Goal: Task Accomplishment & Management: Use online tool/utility

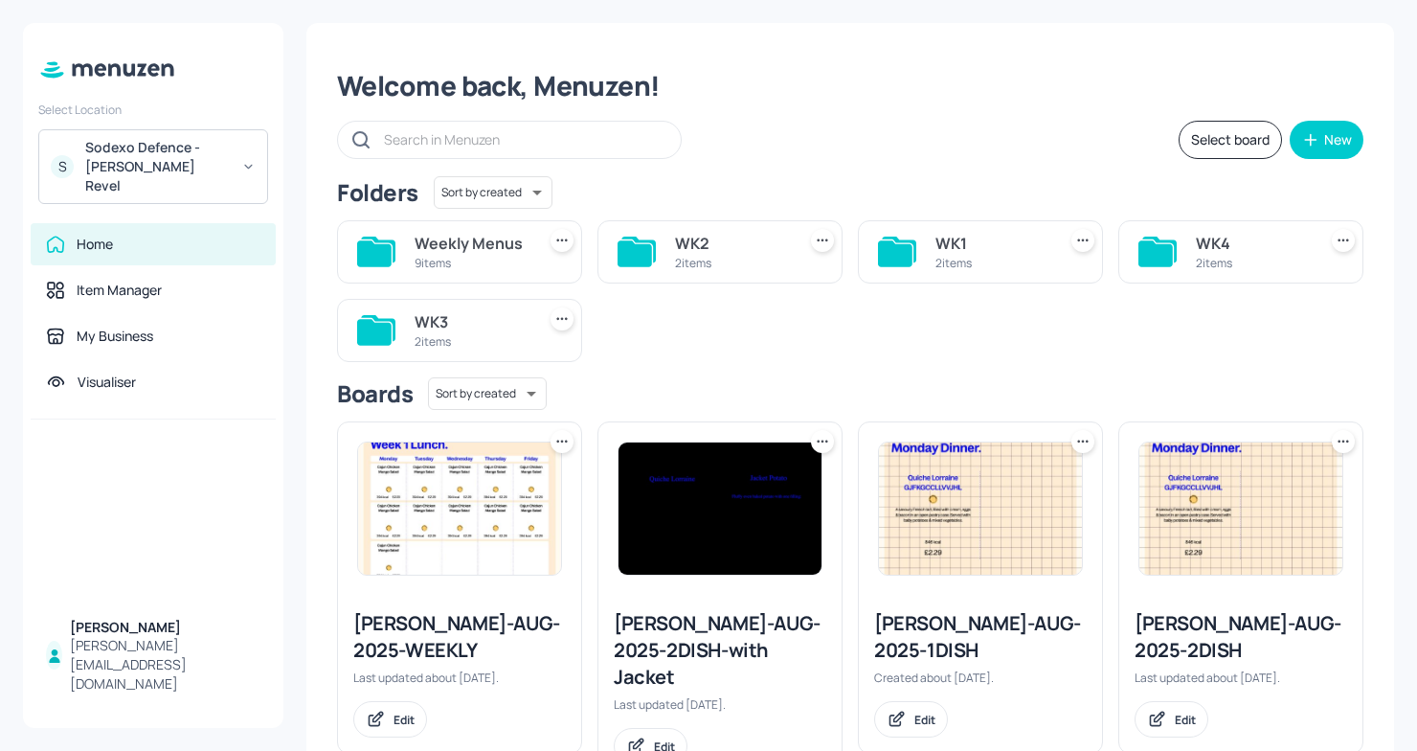
click at [710, 244] on div "WK2" at bounding box center [731, 243] width 113 height 23
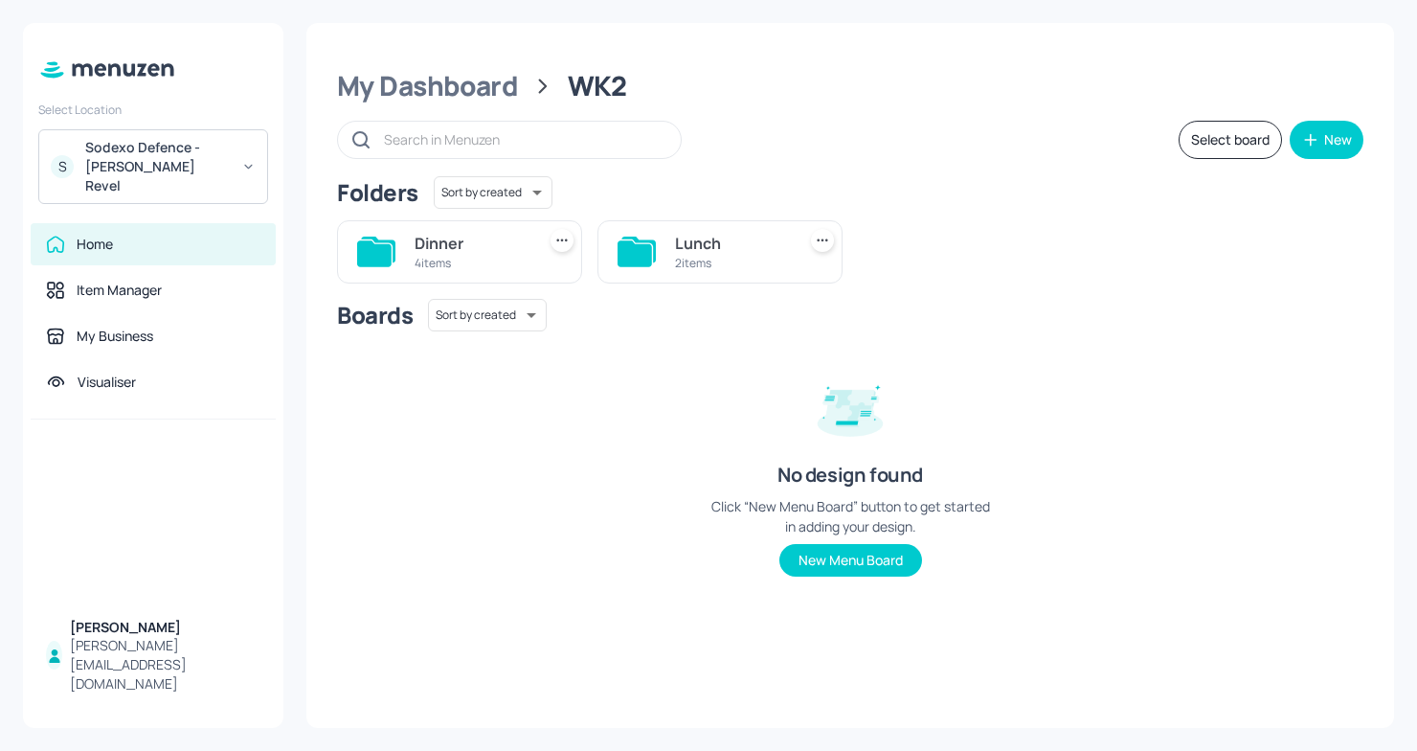
click at [726, 250] on div "Lunch" at bounding box center [731, 243] width 113 height 23
click at [675, 250] on div "K+G" at bounding box center [731, 243] width 113 height 23
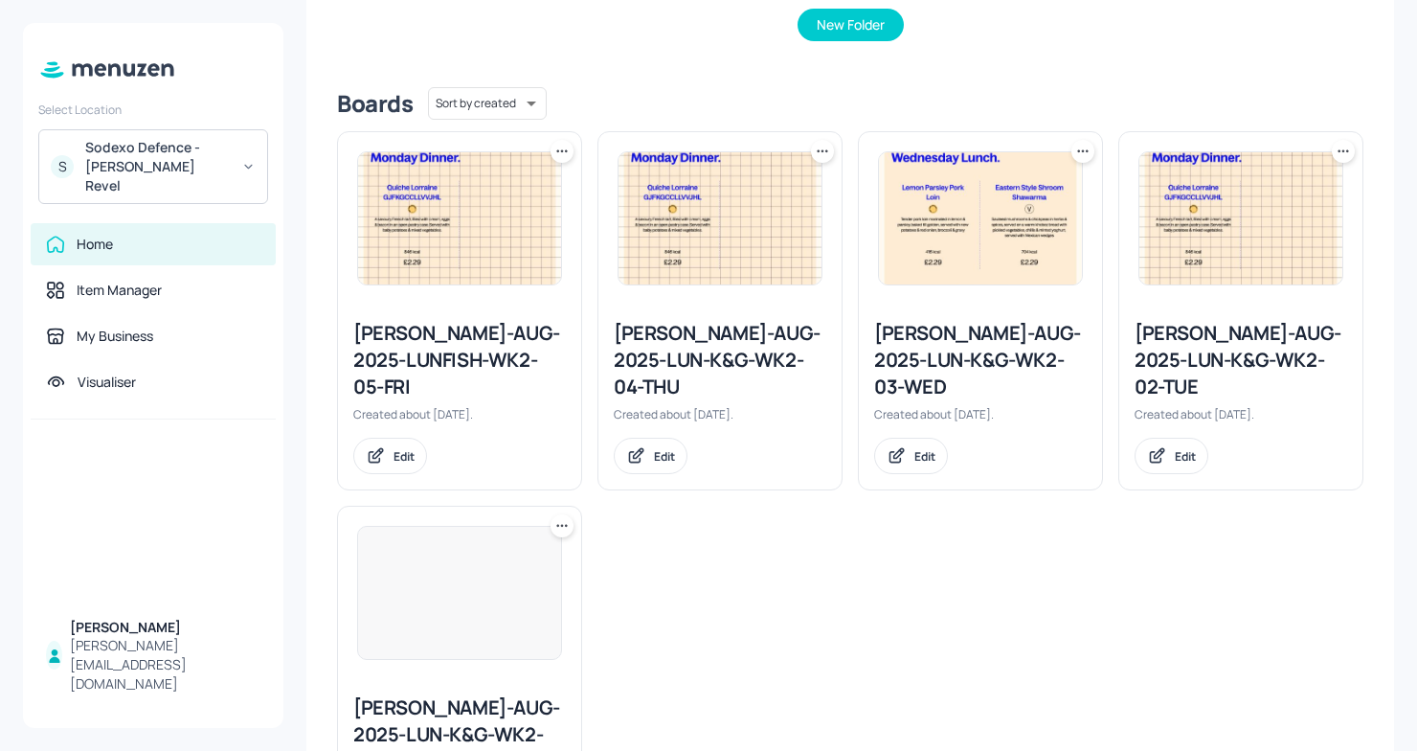
scroll to position [416, 0]
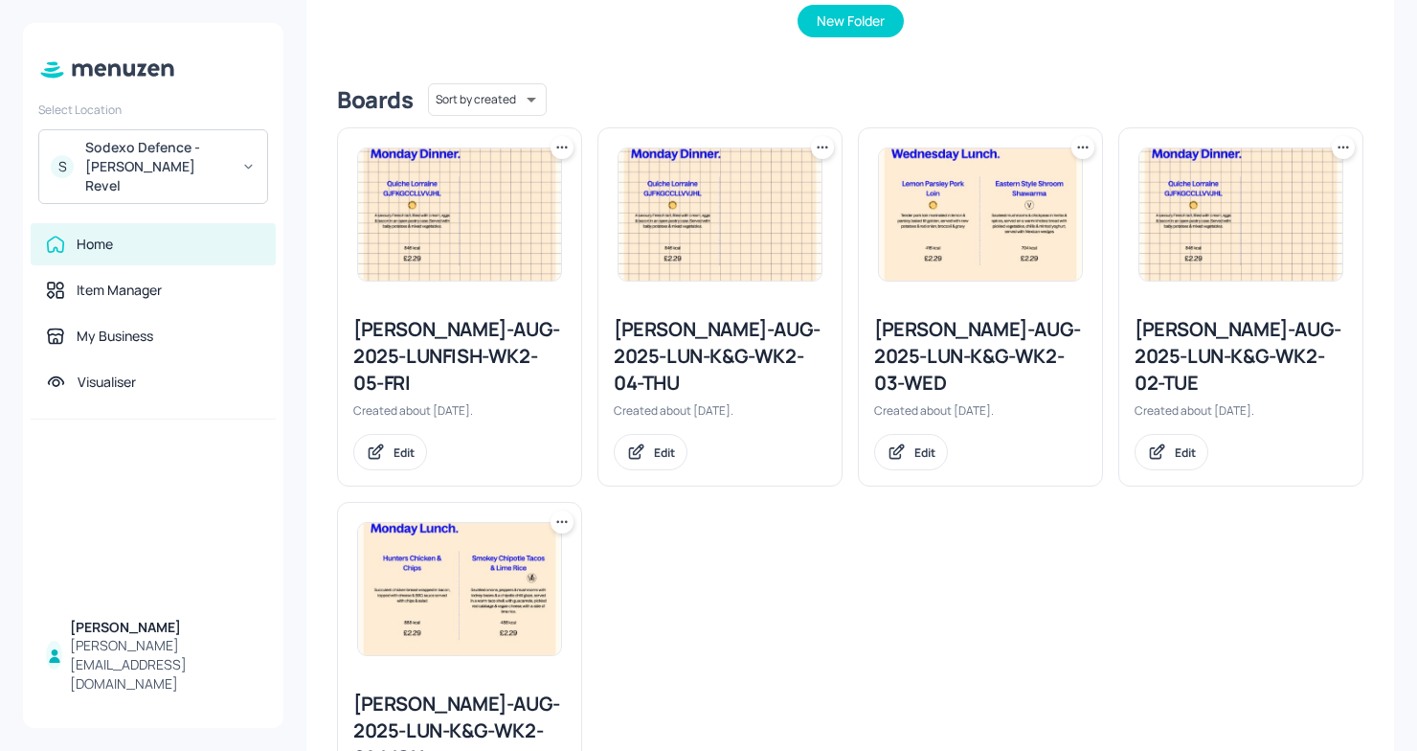
click at [934, 356] on div "[PERSON_NAME]-AUG-2025-LUN-K&G-WK2-03-WED" at bounding box center [980, 356] width 213 height 80
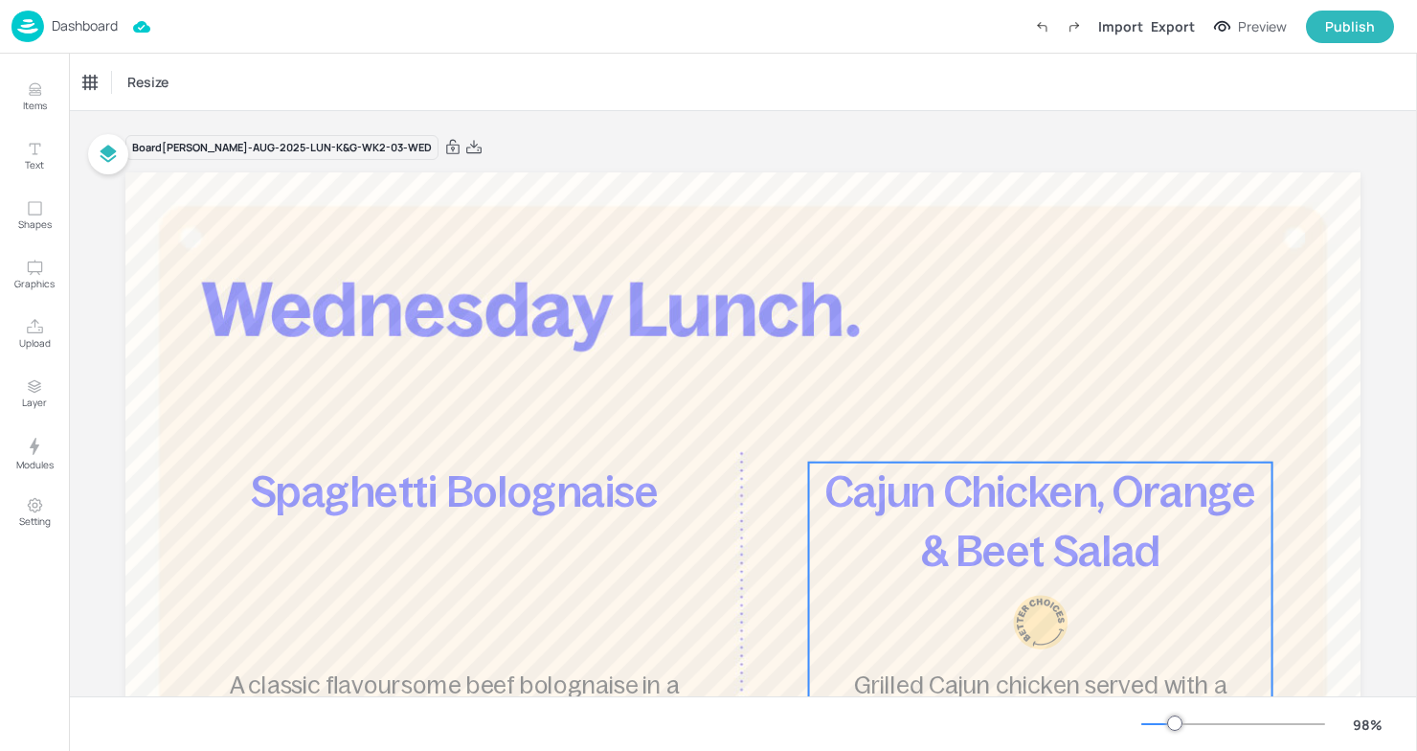
click at [999, 528] on span "Cajun Chicken, Orange & Beet Salad" at bounding box center [1040, 521] width 430 height 106
click at [1017, 438] on div "Edit Item" at bounding box center [1027, 429] width 25 height 25
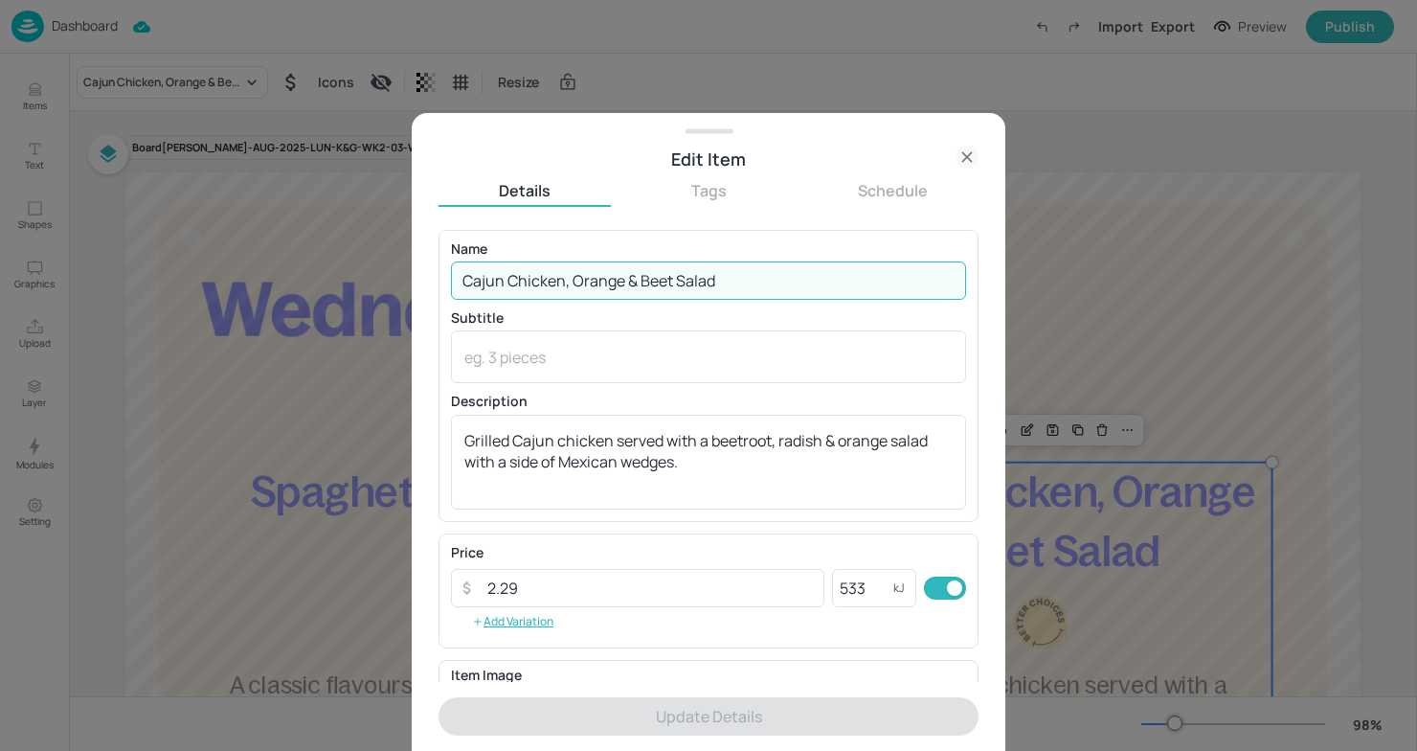
drag, startPoint x: 751, startPoint y: 281, endPoint x: 356, endPoint y: 281, distance: 394.4
click at [356, 281] on div "Edit Item Details Tags Schedule Name Cajun Chicken, Orange & Beet Salad ​ Subti…" at bounding box center [708, 375] width 1417 height 751
click at [1175, 329] on div at bounding box center [708, 375] width 1417 height 751
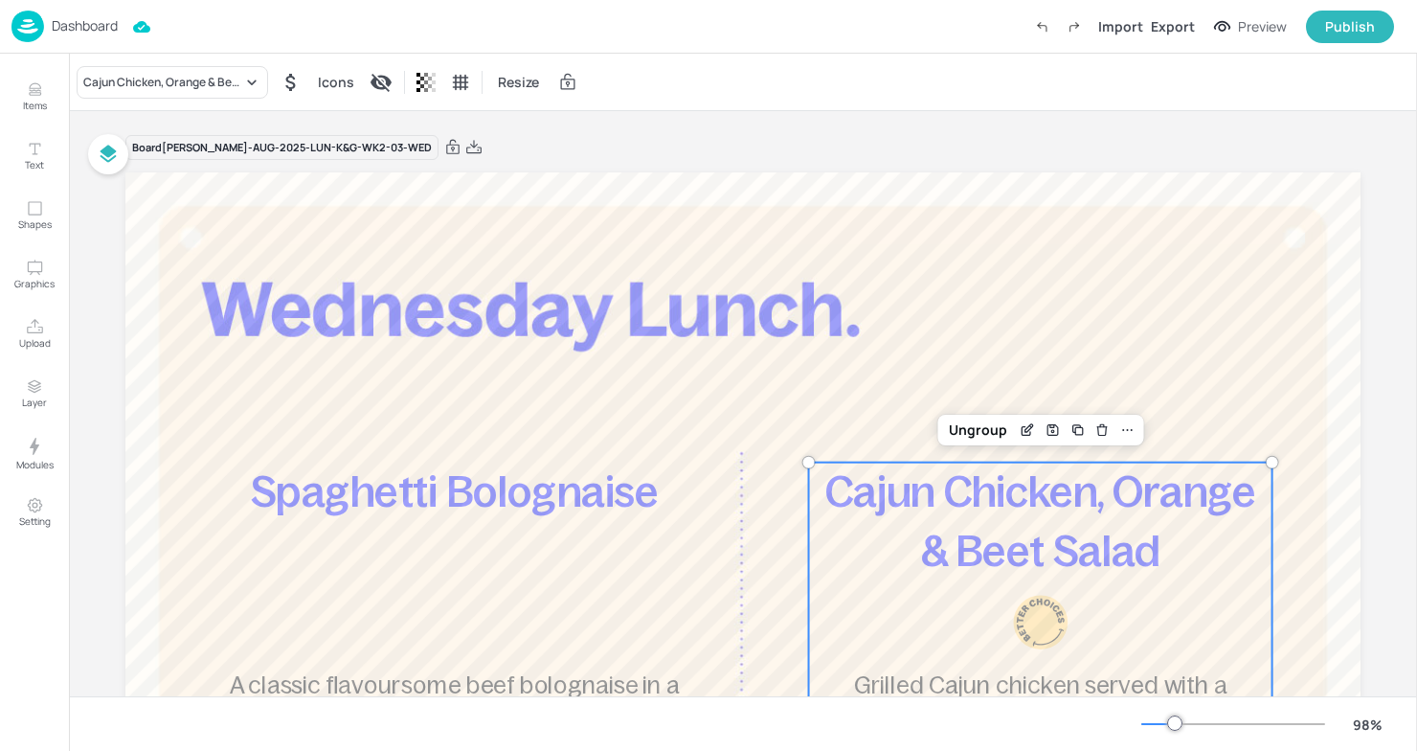
click at [991, 577] on p "Cajun Chicken, Orange & Beet Salad" at bounding box center [1040, 521] width 463 height 119
click at [884, 506] on span "Cajun Chicken, Orange & Beet Salad" at bounding box center [1040, 521] width 430 height 106
click at [906, 512] on span "Cajun Chicken, Orange & Beet Salad" at bounding box center [1040, 521] width 430 height 106
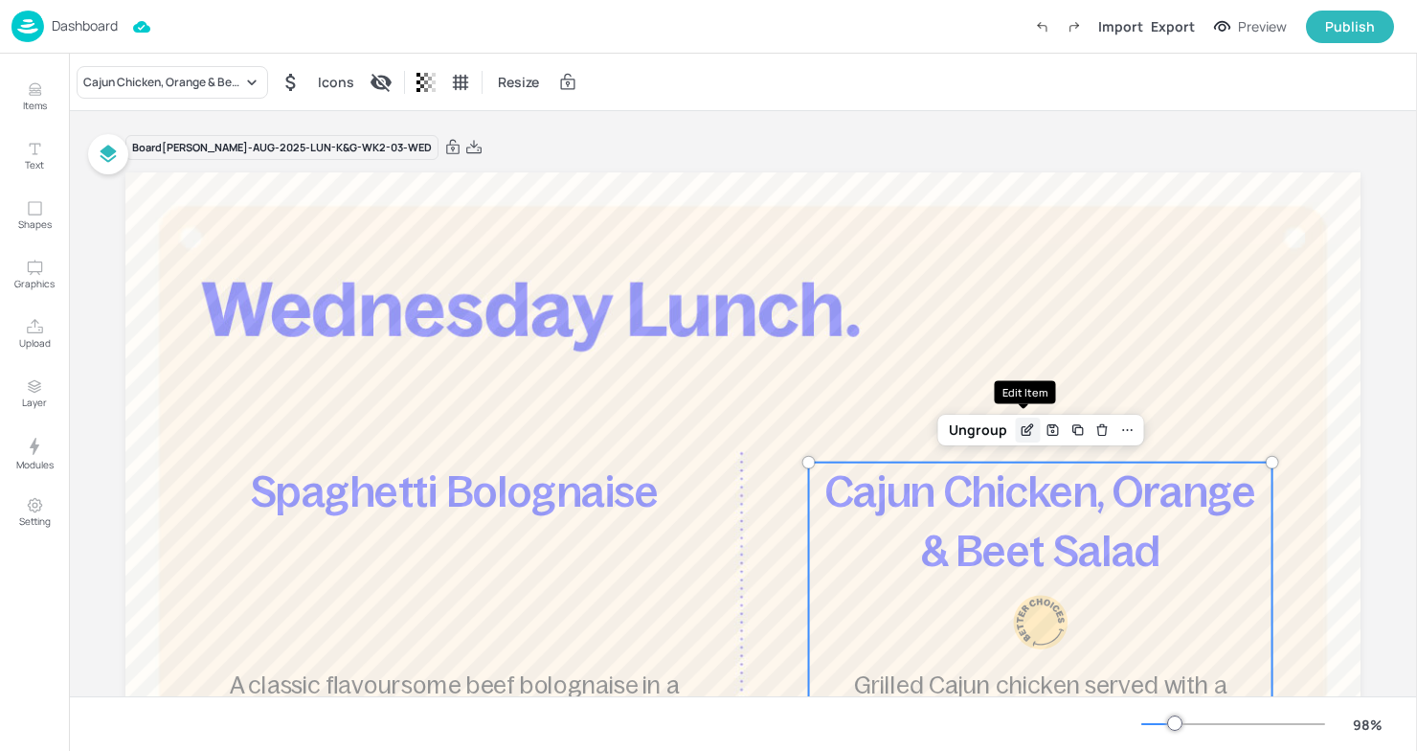
click at [1020, 425] on icon "Edit Item" at bounding box center [1028, 429] width 16 height 15
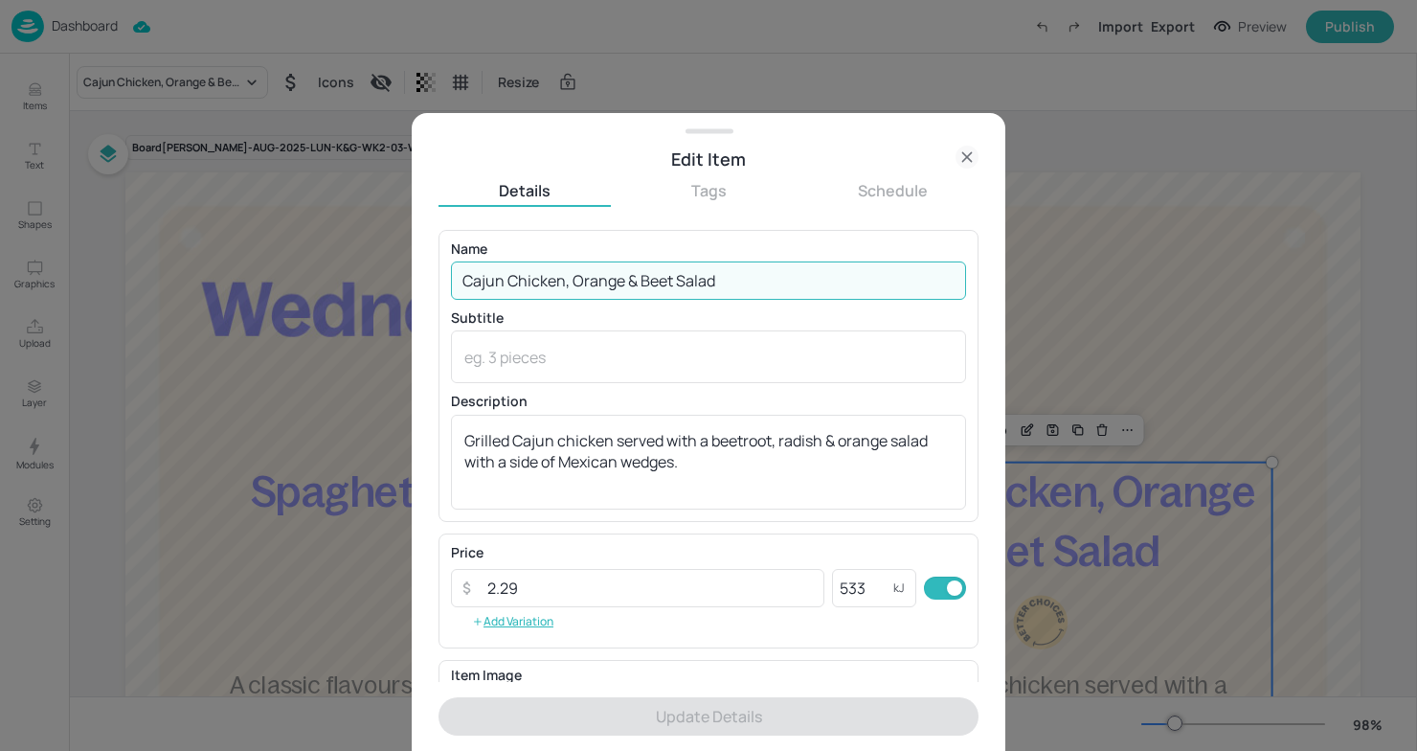
drag, startPoint x: 737, startPoint y: 281, endPoint x: 355, endPoint y: 270, distance: 382.1
click at [355, 270] on div "Edit Item Details Tags Schedule Name Cajun Chicken, Orange & Beet Salad ​ Subti…" at bounding box center [708, 375] width 1417 height 751
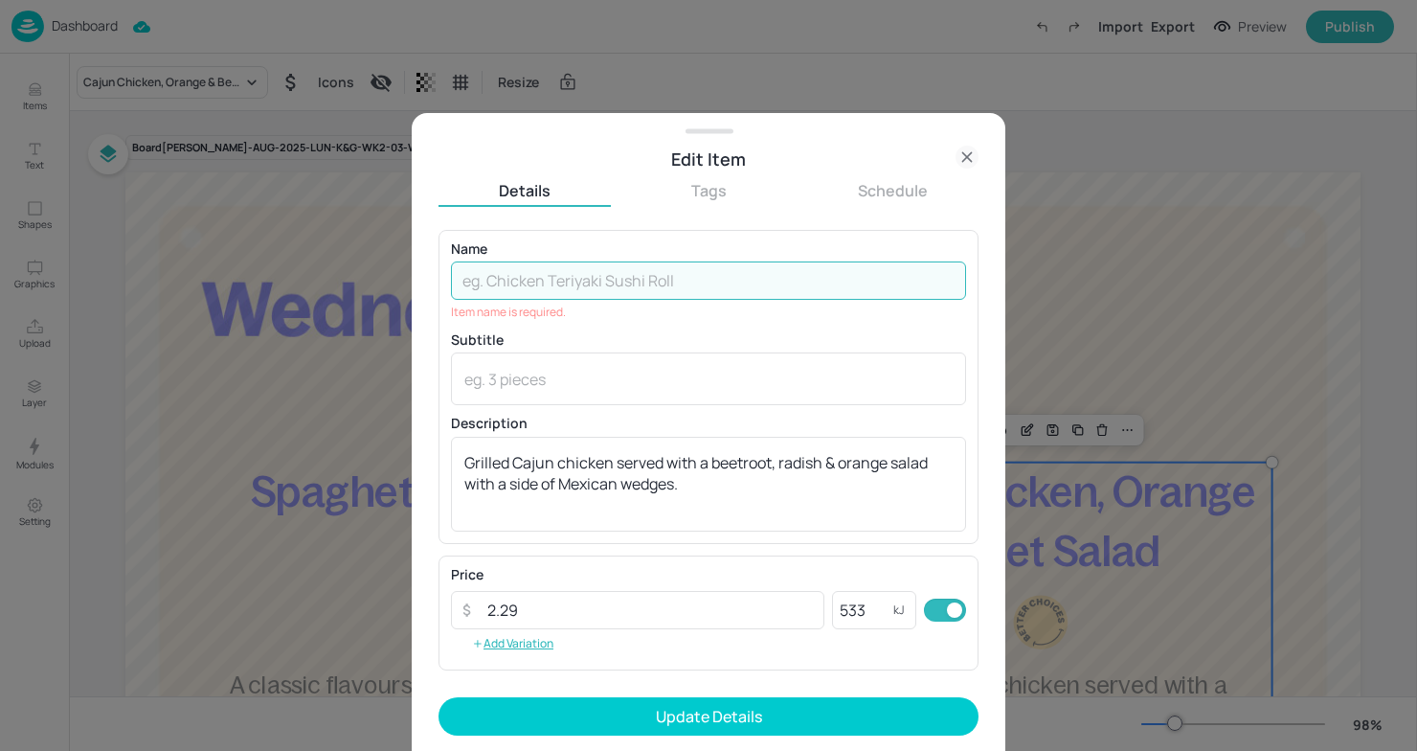
type input "C"
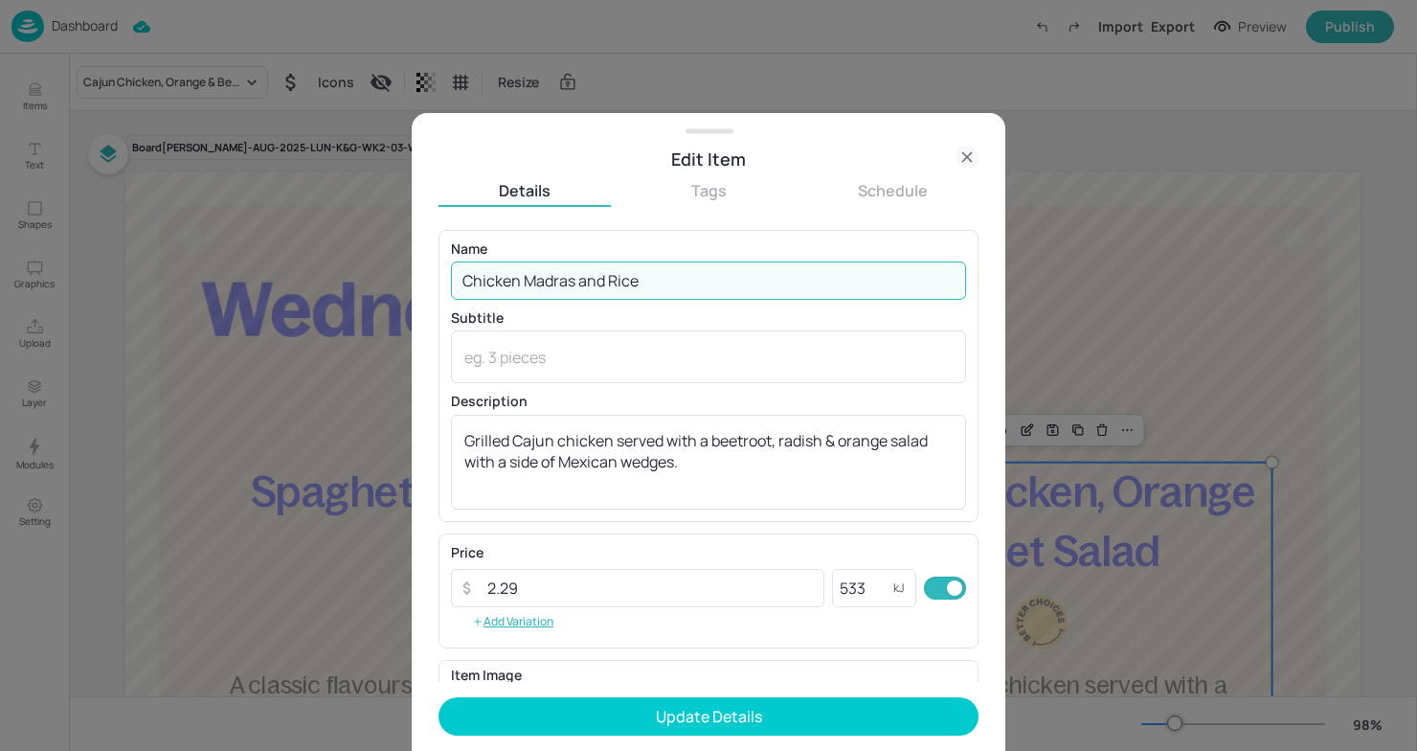
type input "Chicken Madras and Rice"
click at [964, 152] on icon at bounding box center [966, 157] width 23 height 23
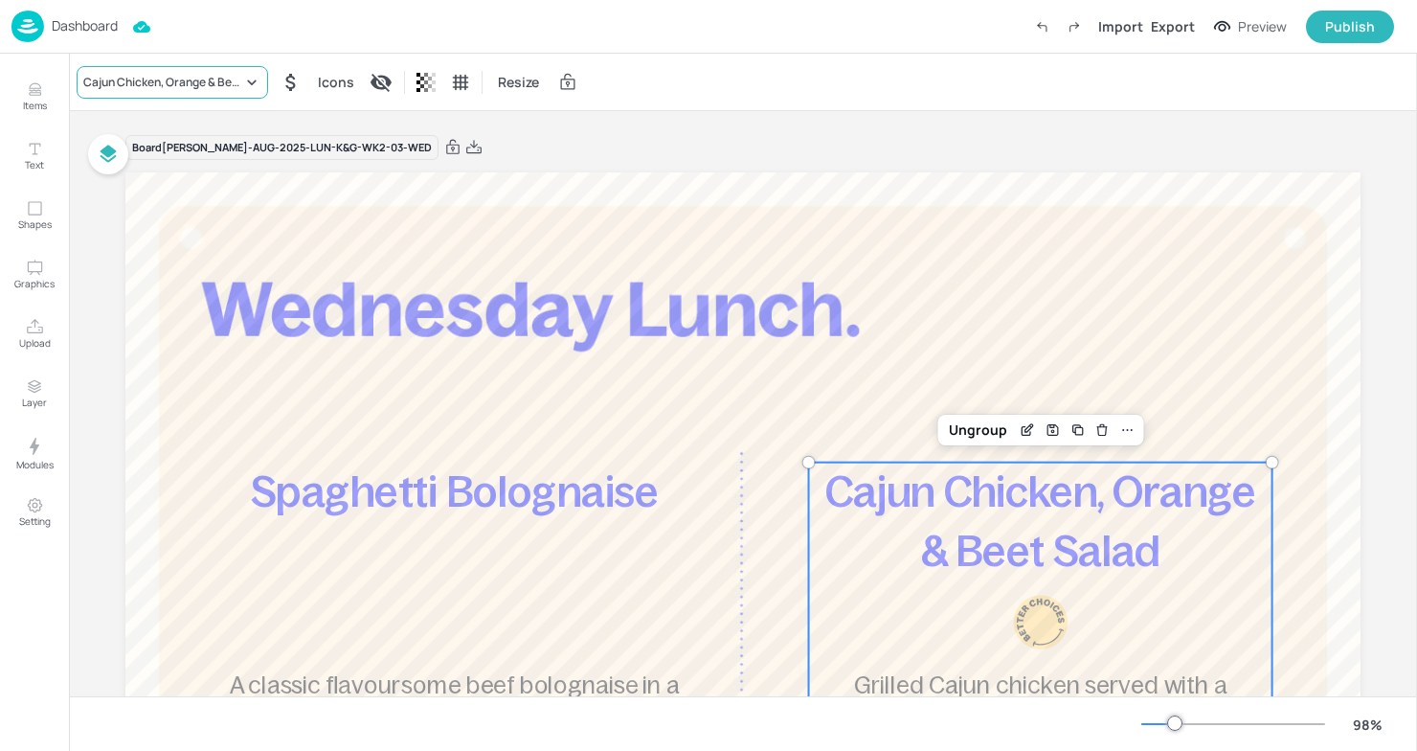
click at [131, 88] on div "Cajun Chicken, Orange & Beet Salad" at bounding box center [162, 82] width 159 height 17
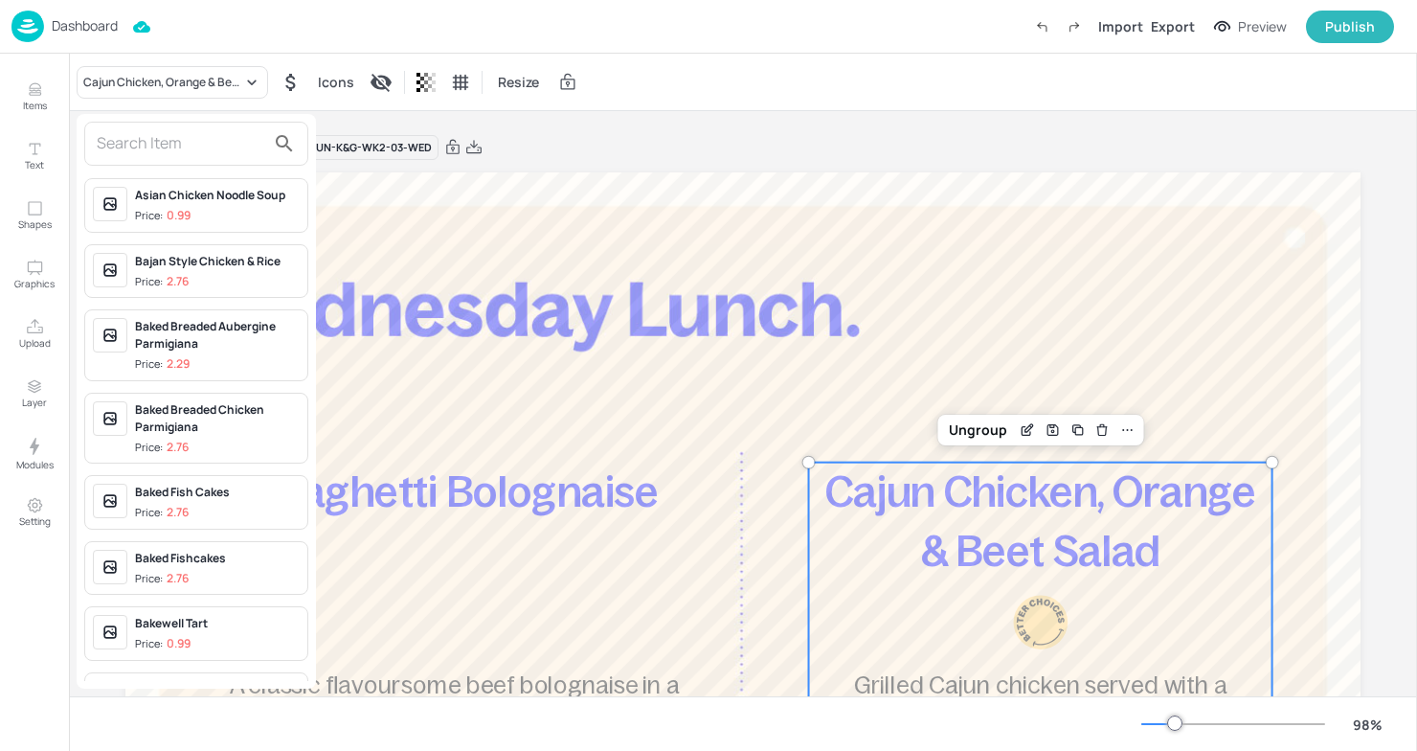
scroll to position [320, 0]
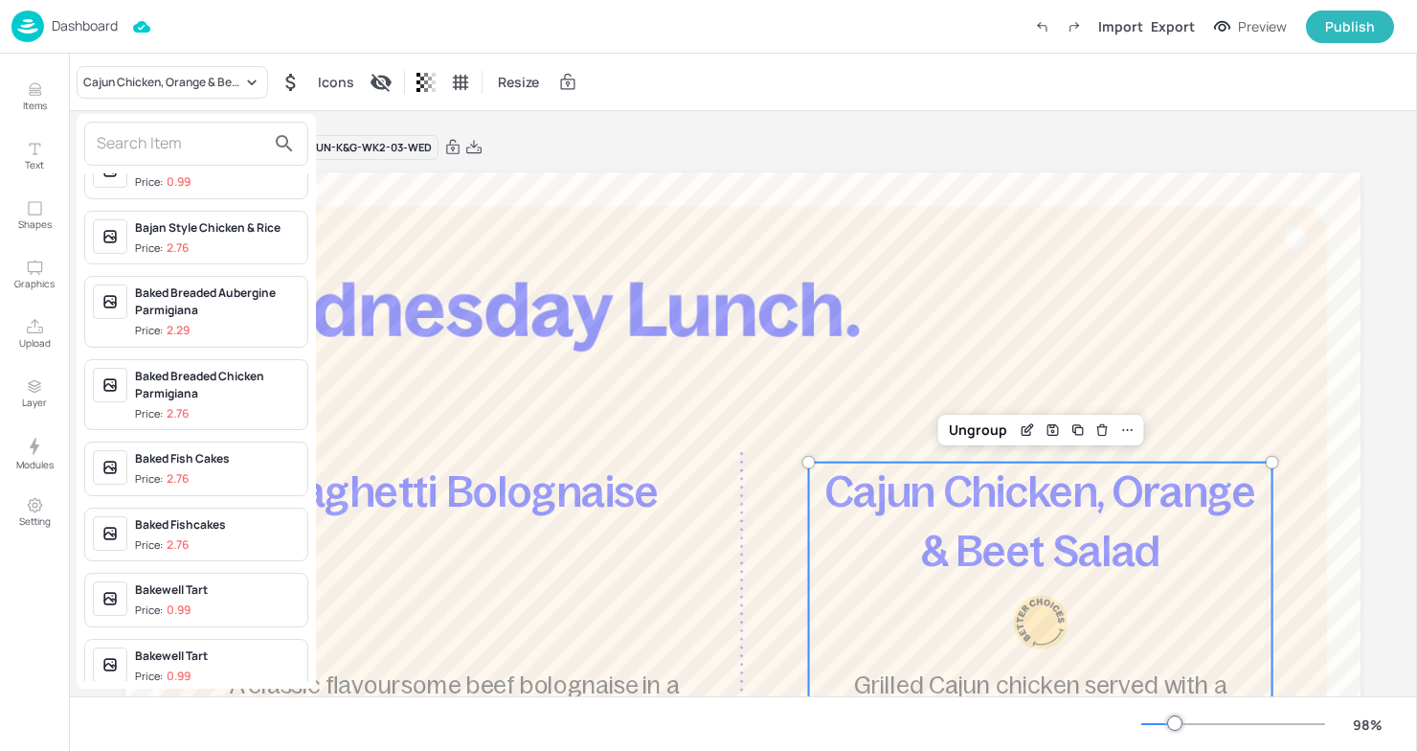
click at [930, 586] on div at bounding box center [708, 375] width 1417 height 751
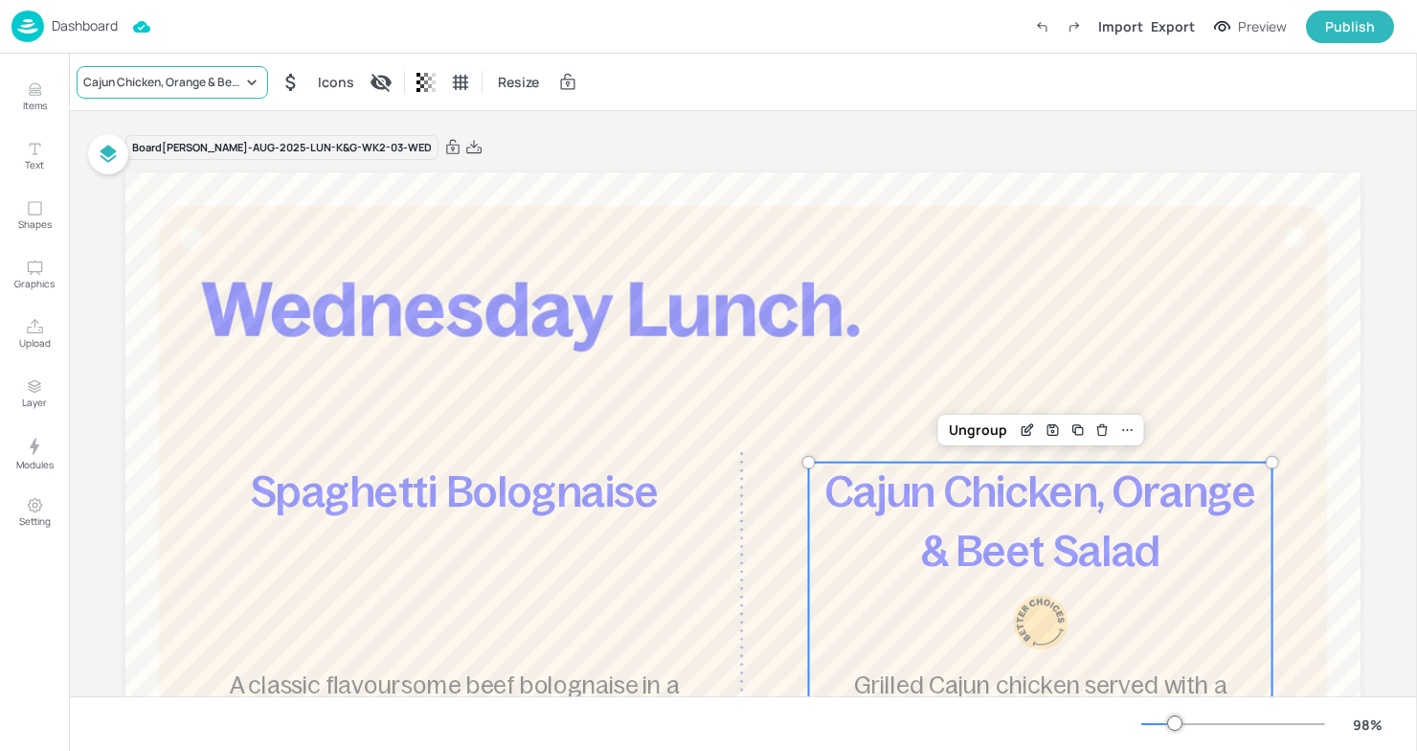
click at [247, 81] on icon at bounding box center [251, 82] width 19 height 19
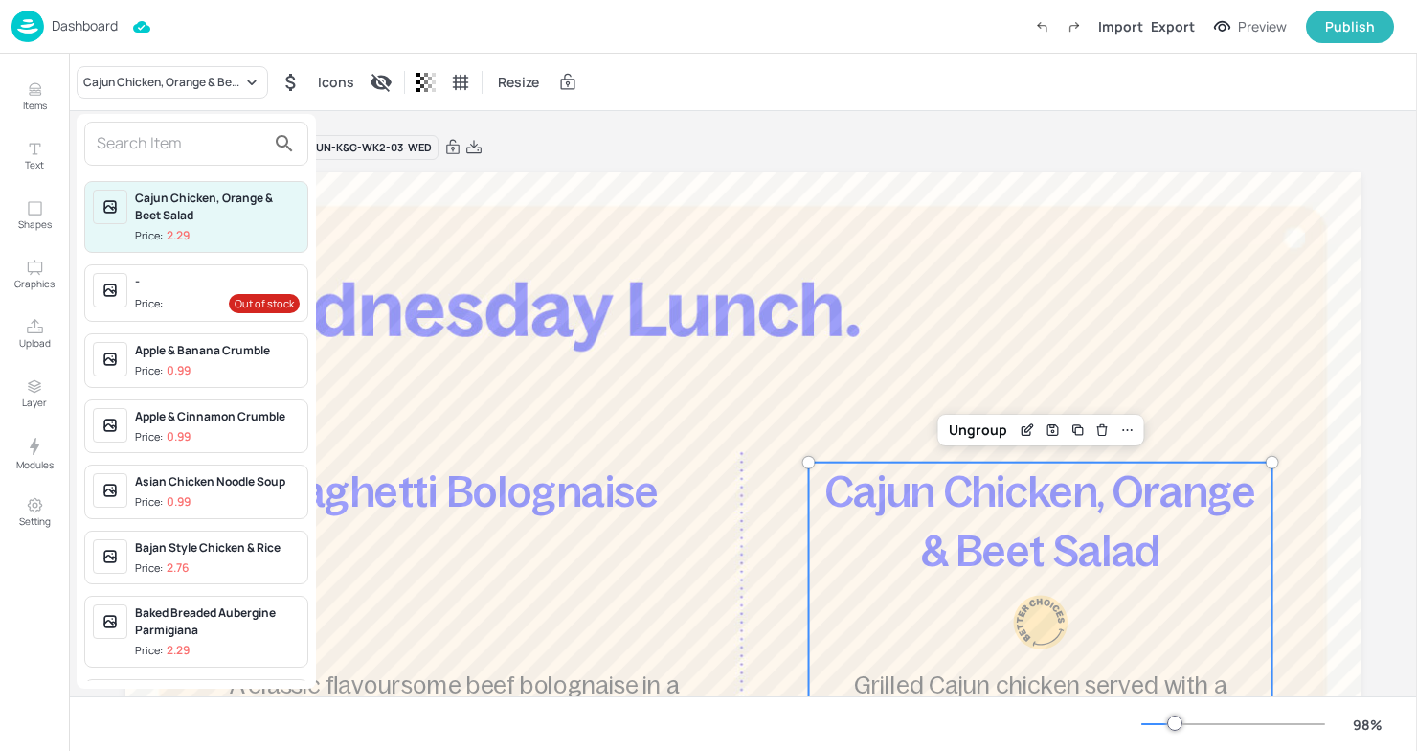
click at [207, 149] on input "text" at bounding box center [181, 143] width 168 height 31
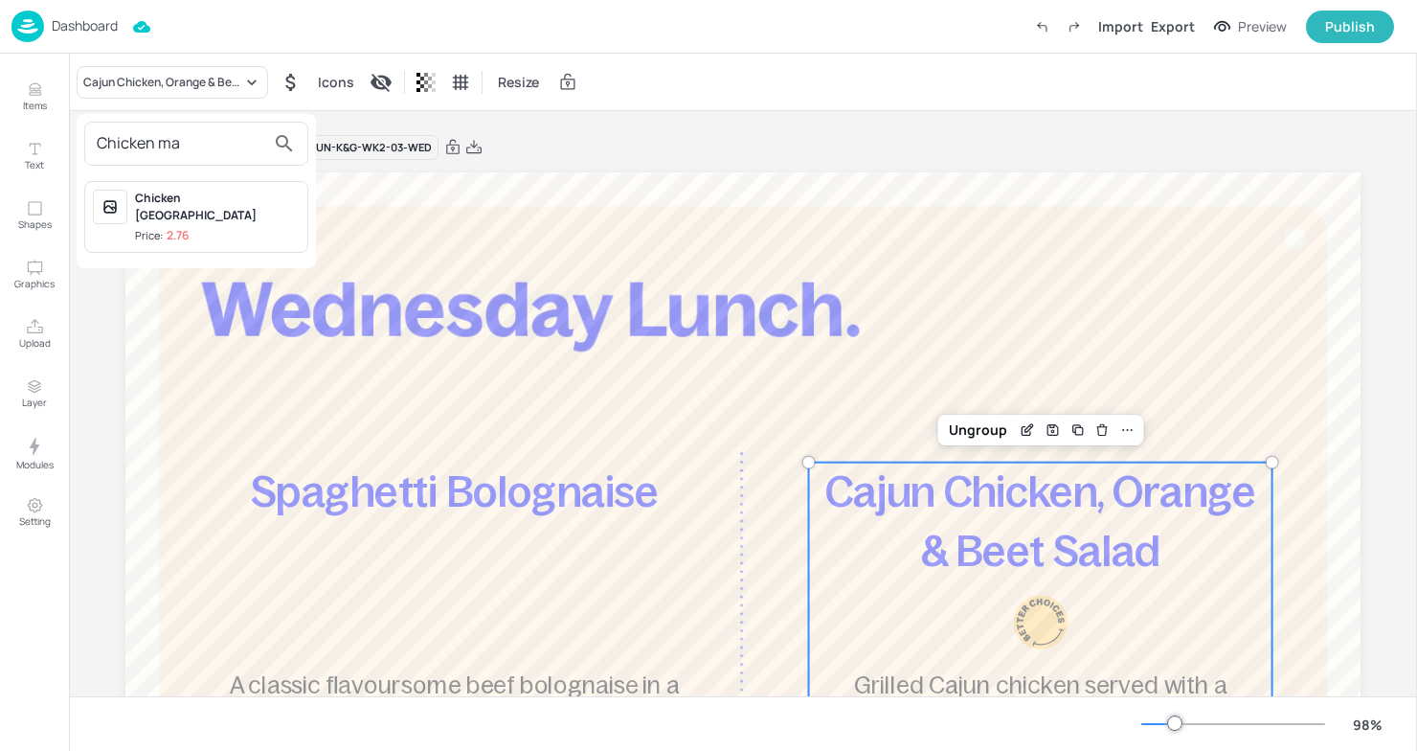
type input "Chicken ma"
click at [154, 207] on div "Chicken Madras Price: 2.76" at bounding box center [217, 217] width 165 height 55
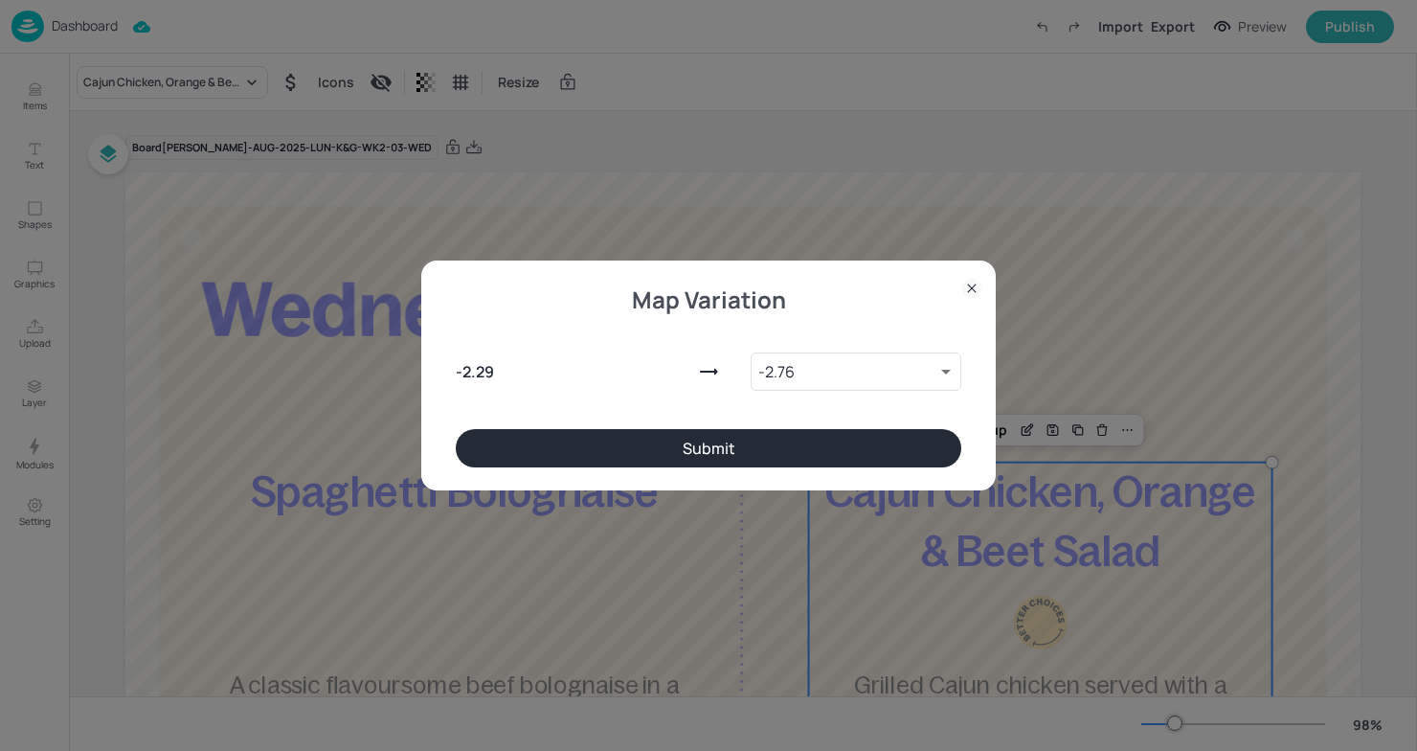
click at [635, 436] on button "Submit" at bounding box center [708, 448] width 505 height 38
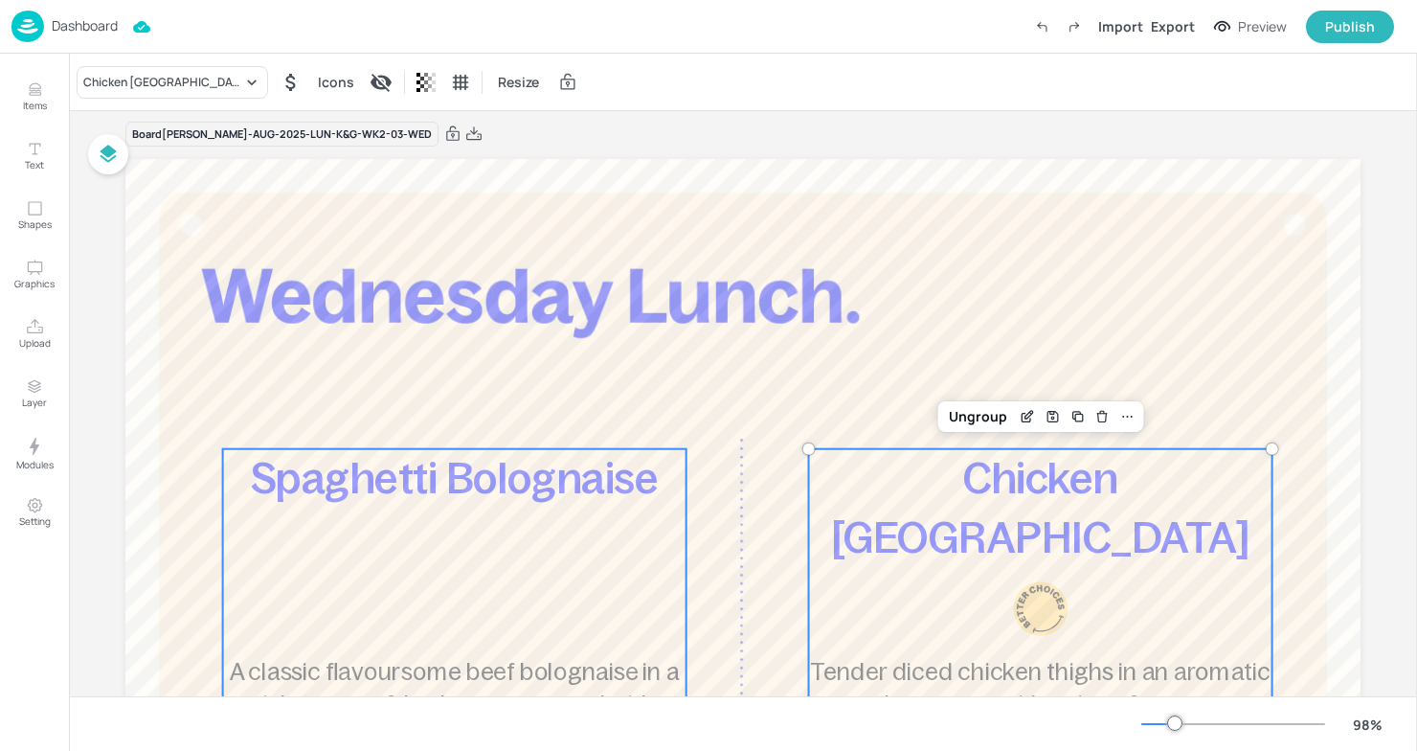
scroll to position [0, 0]
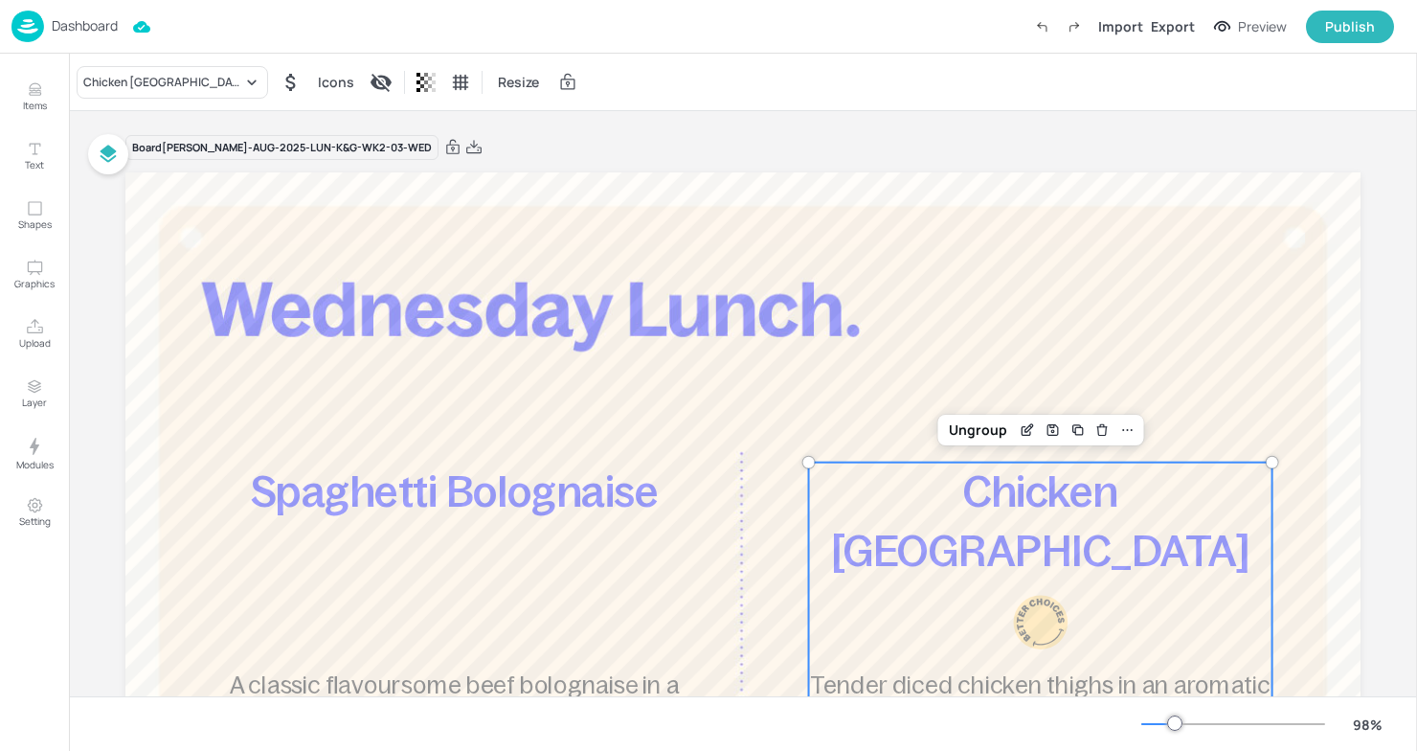
click at [858, 158] on div "Board [PERSON_NAME]-AUG-2025-LUN-K&G-WK2-03-WED" at bounding box center [742, 147] width 1235 height 27
click at [1186, 37] on div "Import Export Preview Publish" at bounding box center [1209, 27] width 369 height 33
click at [1172, 31] on div "Export" at bounding box center [1173, 26] width 44 height 20
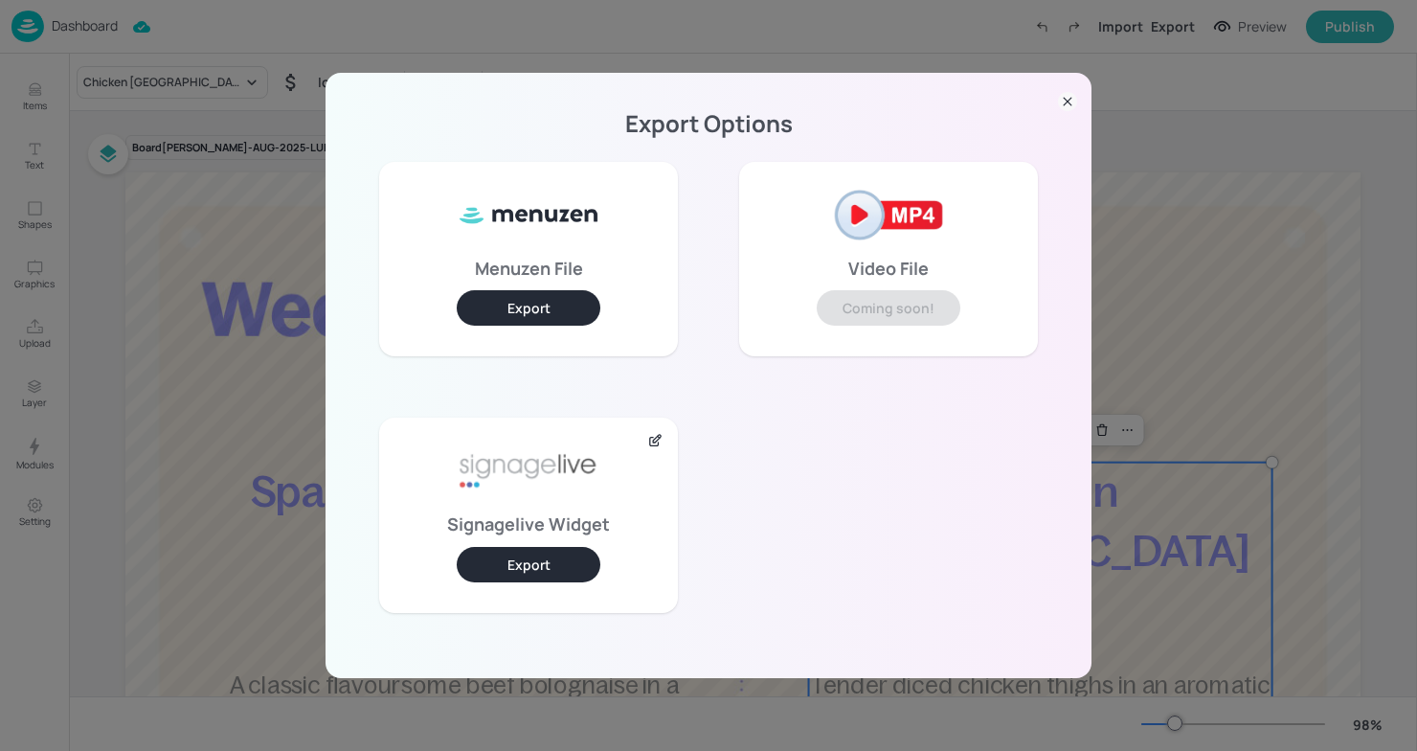
click at [512, 550] on button "Export" at bounding box center [529, 564] width 144 height 35
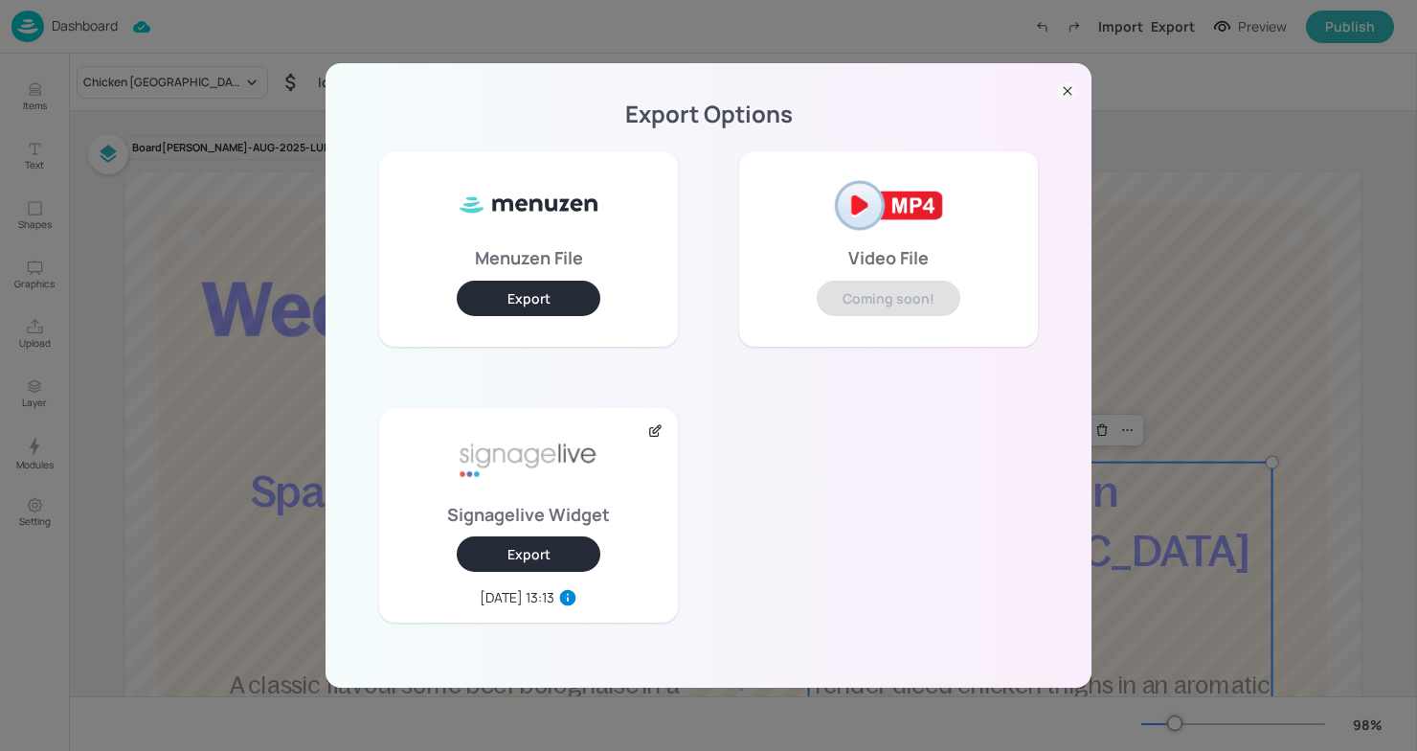
click at [797, 124] on div "Video File Coming soon!" at bounding box center [888, 249] width 360 height 256
click at [1062, 90] on icon at bounding box center [1067, 90] width 19 height 19
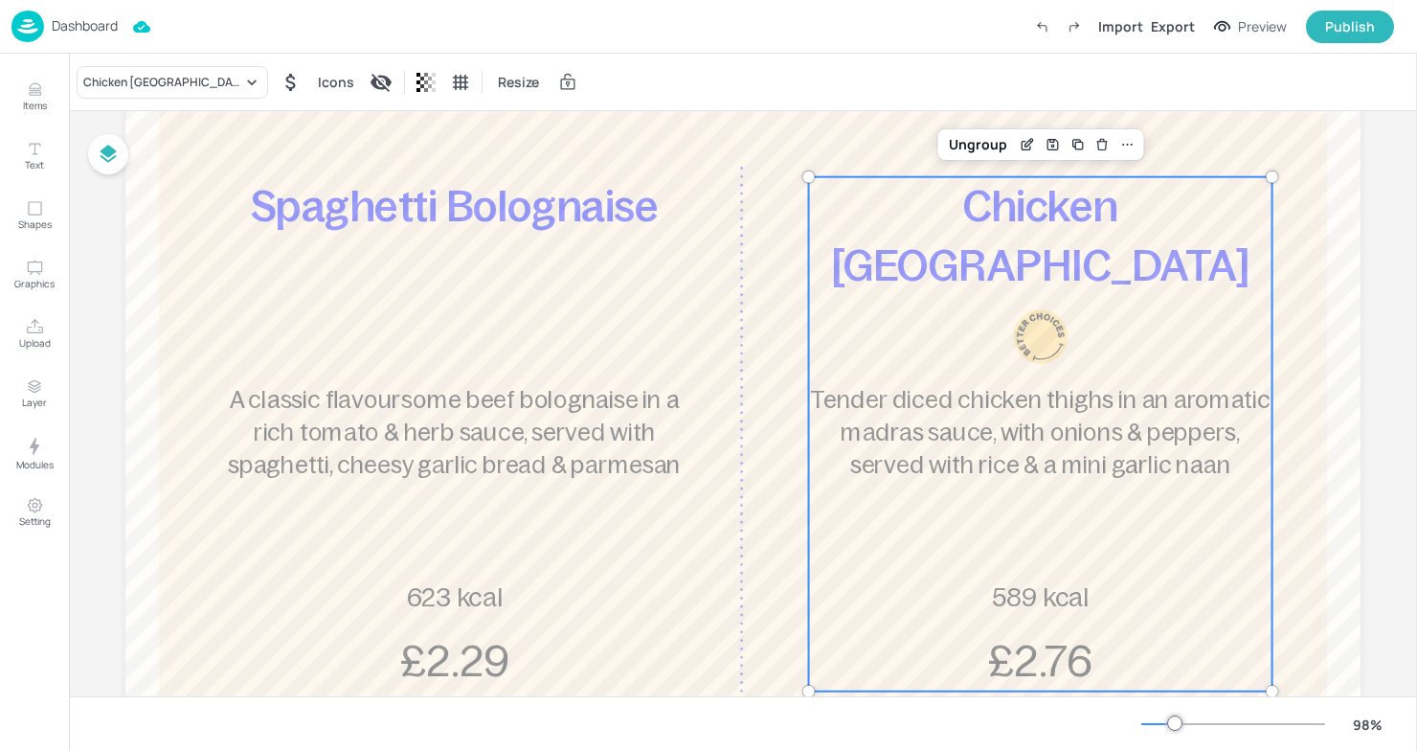
scroll to position [308, 0]
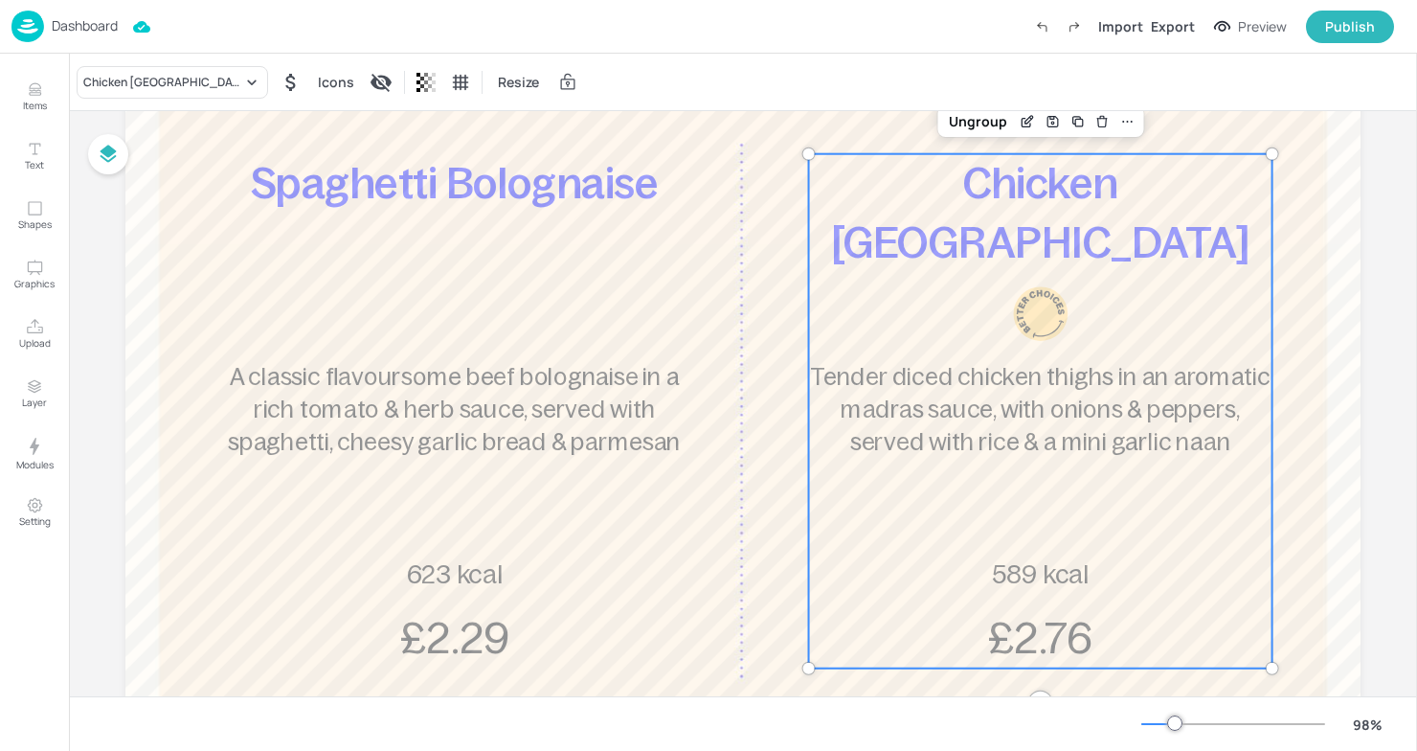
click at [63, 19] on p "Dashboard" at bounding box center [85, 25] width 66 height 13
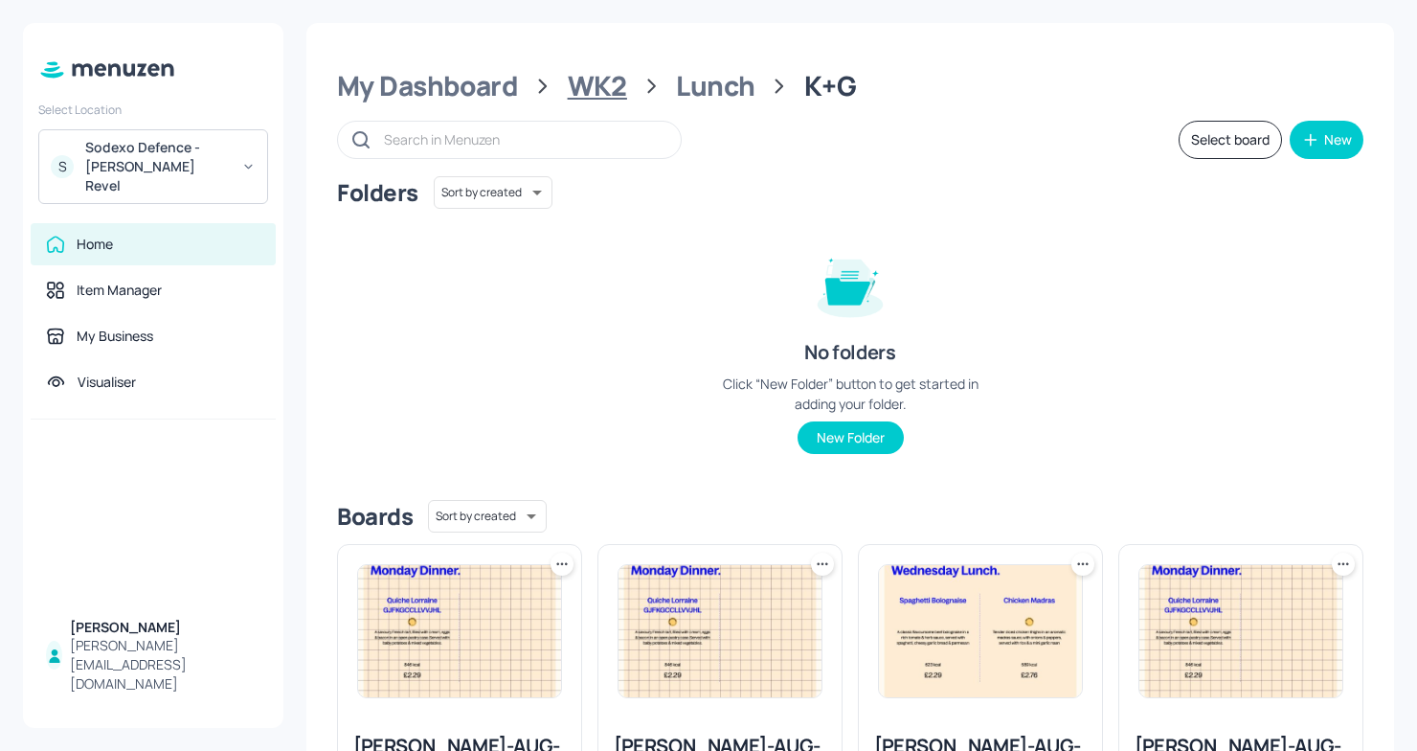
click at [590, 94] on div "WK2" at bounding box center [597, 86] width 59 height 34
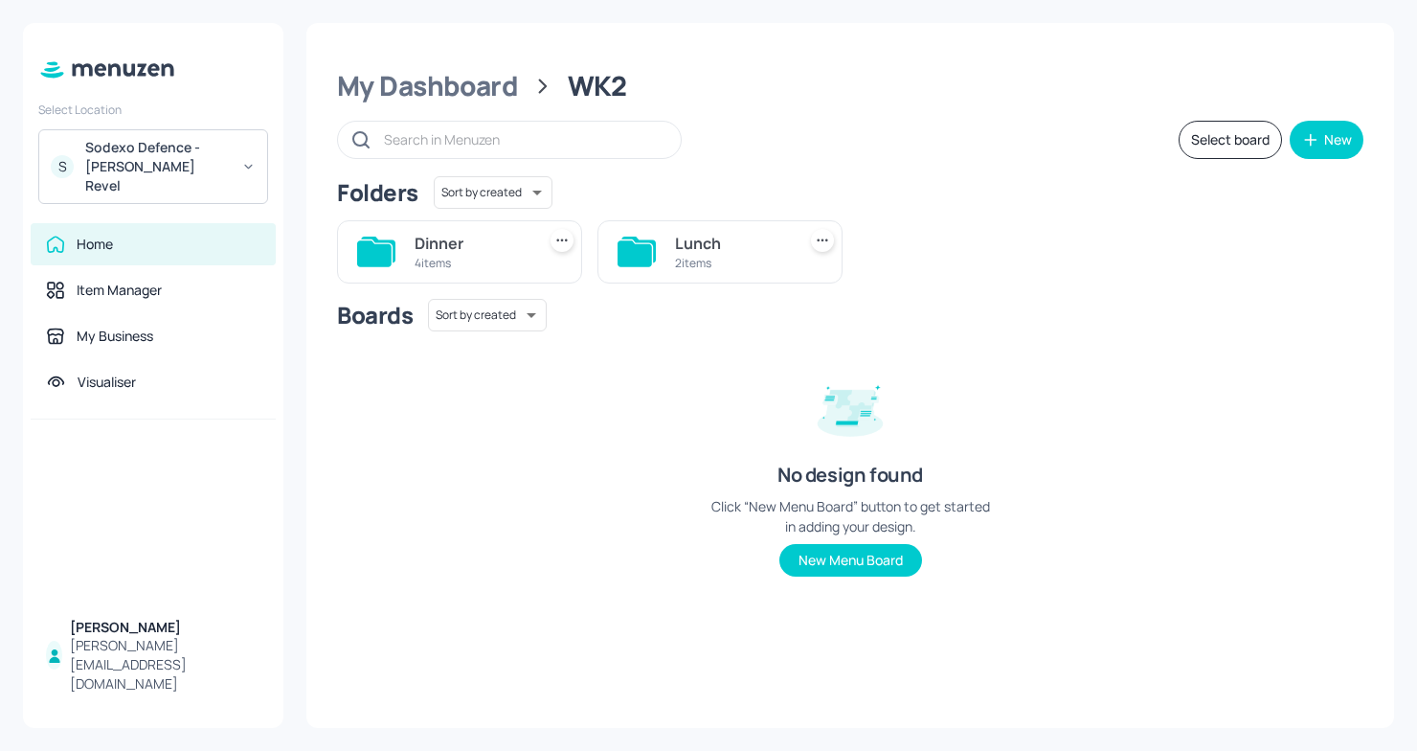
click at [681, 244] on div "Lunch" at bounding box center [731, 243] width 113 height 23
click at [673, 245] on div "K+G 5 items" at bounding box center [719, 251] width 245 height 63
click at [717, 236] on div "K+G" at bounding box center [731, 243] width 113 height 23
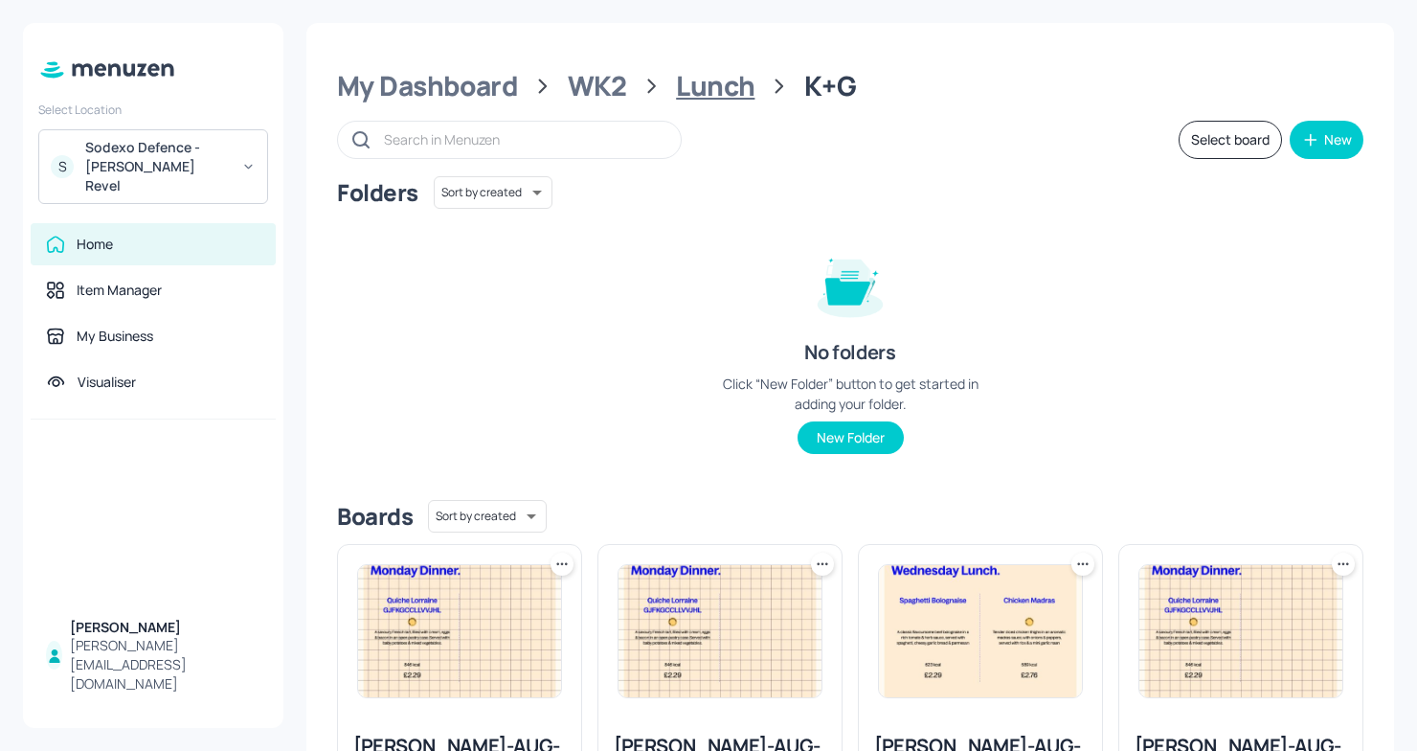
click at [707, 95] on div "Lunch" at bounding box center [715, 86] width 79 height 34
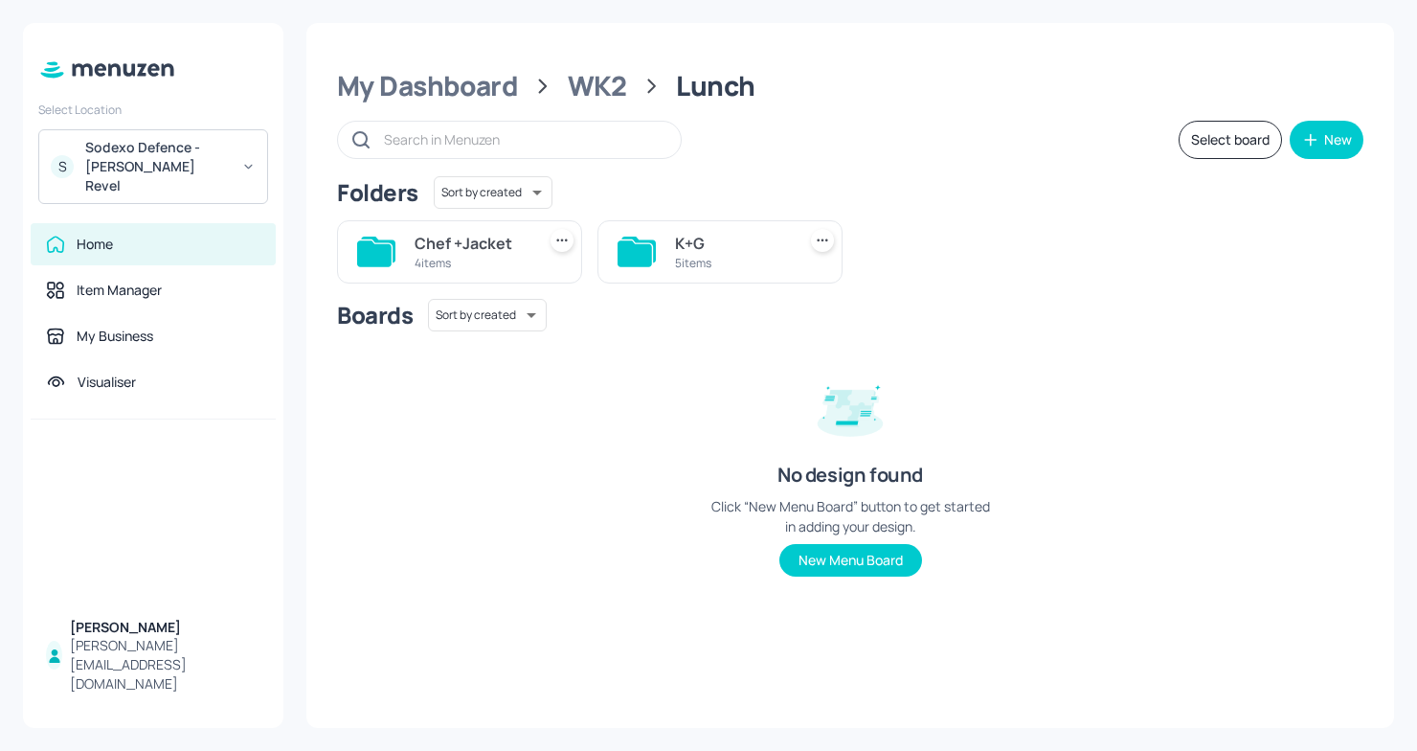
click at [421, 256] on div "4 items" at bounding box center [471, 263] width 113 height 16
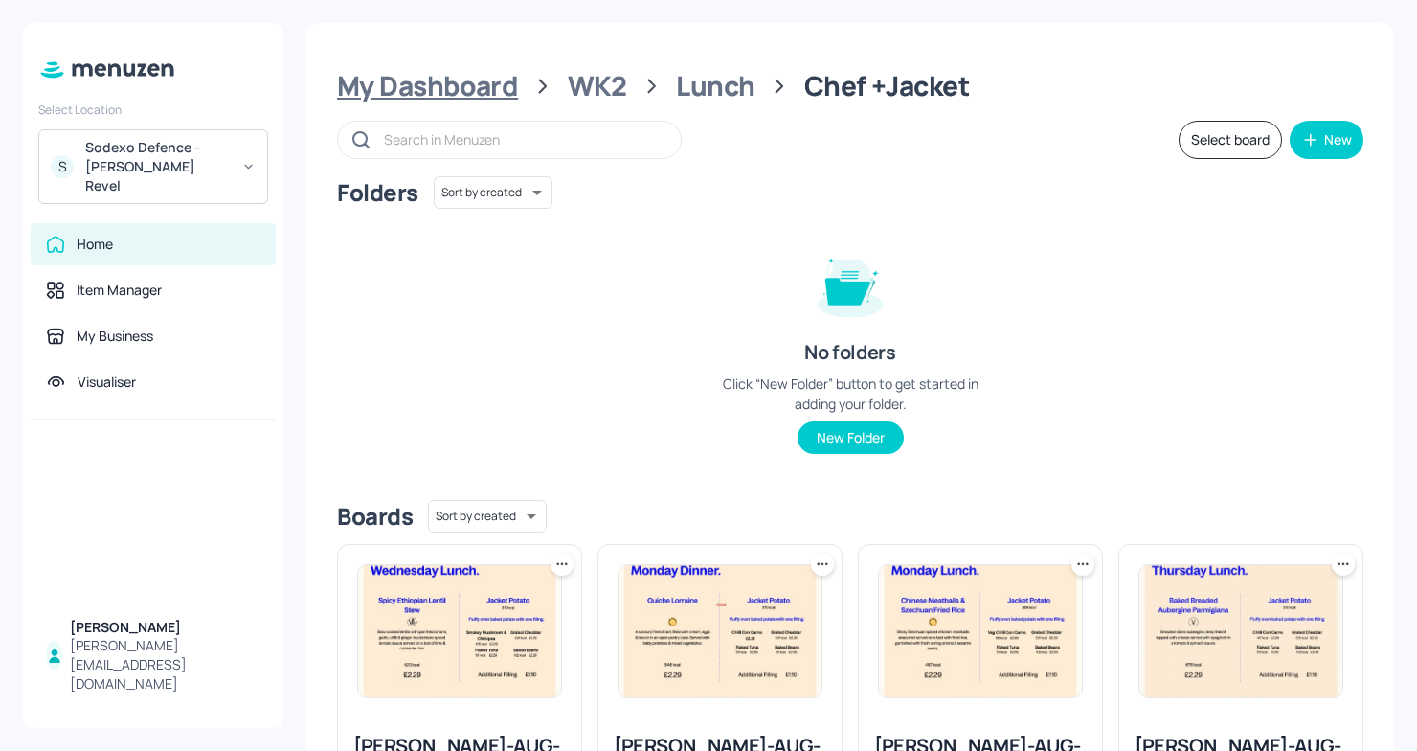
click at [435, 94] on div "My Dashboard" at bounding box center [427, 86] width 181 height 34
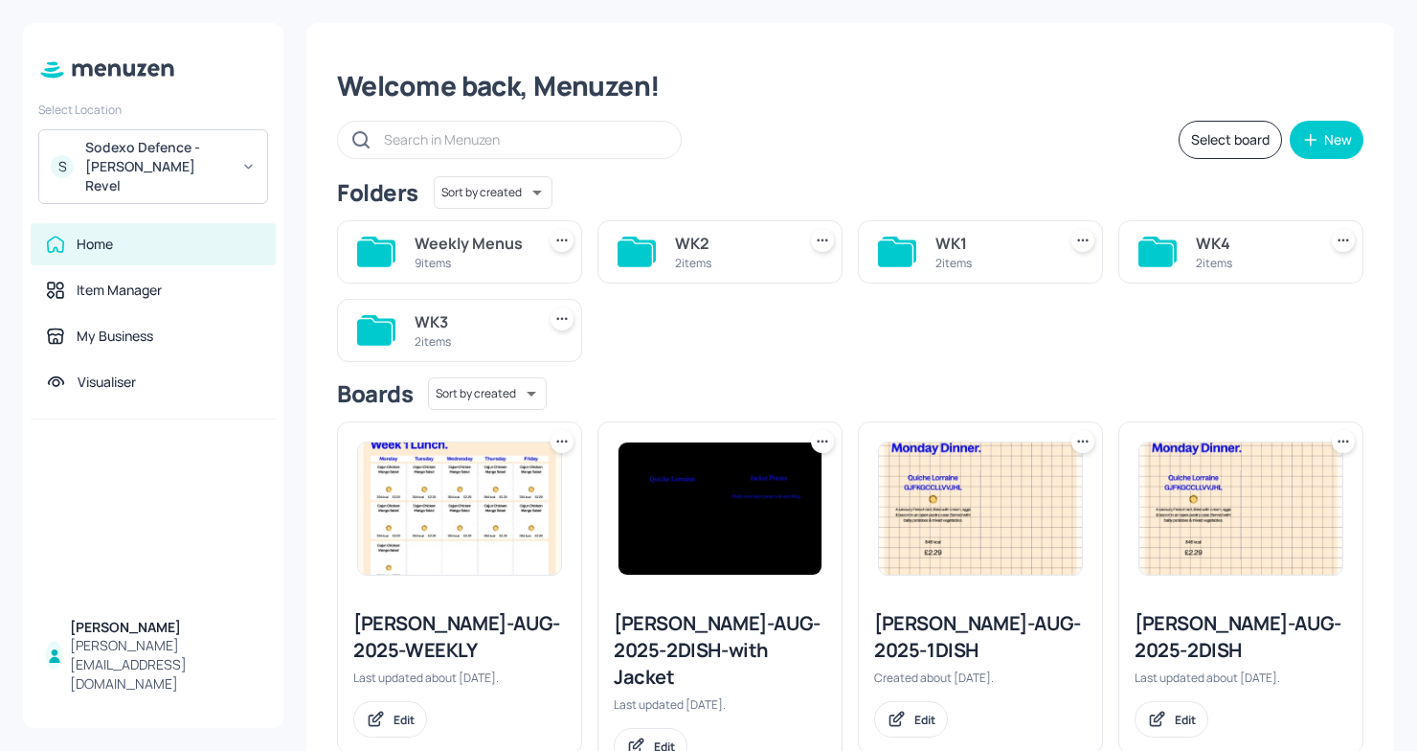
click at [398, 258] on div "Weekly Menus 9 items" at bounding box center [459, 251] width 245 height 63
click at [444, 246] on div "Weekly Menus" at bounding box center [471, 243] width 113 height 23
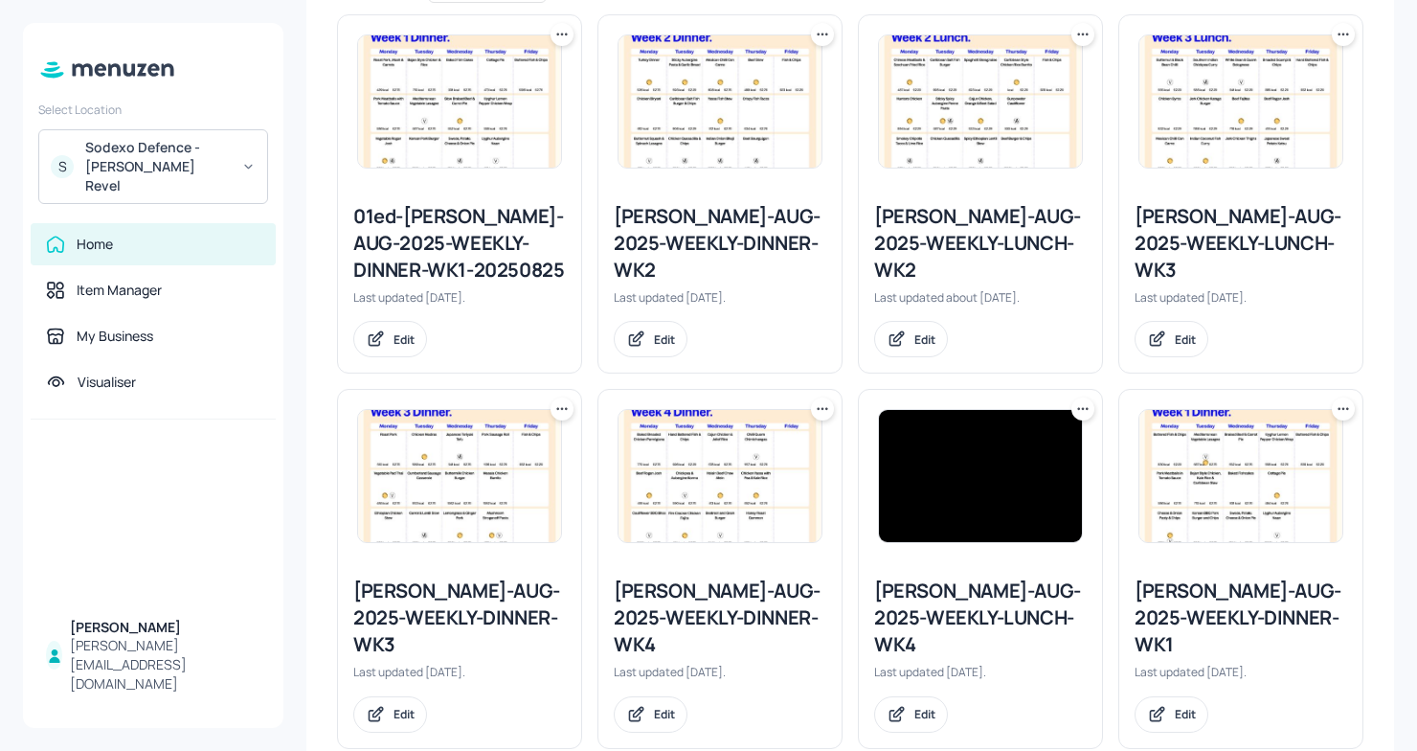
scroll to position [490, 0]
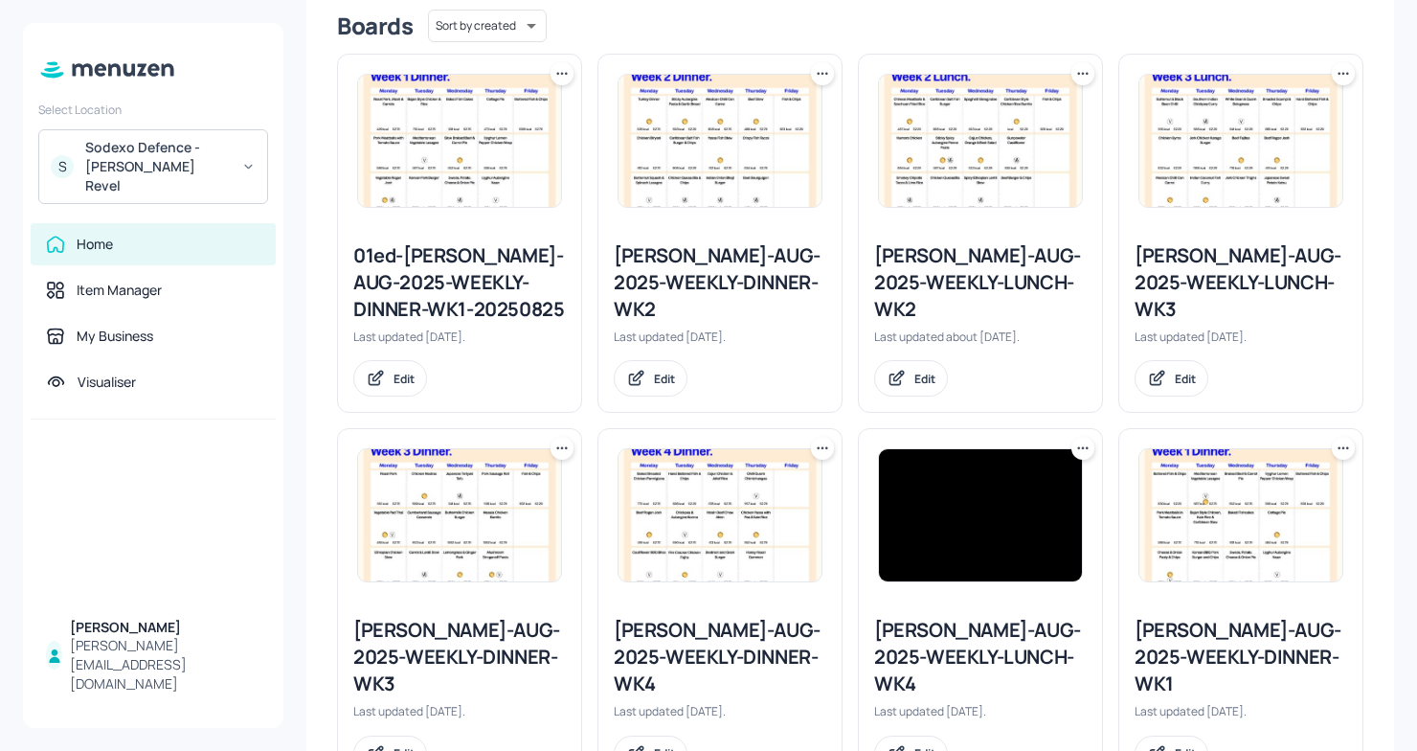
click at [987, 268] on div "[PERSON_NAME]-AUG-2025-WEEKLY-LUNCH-WK2" at bounding box center [980, 282] width 213 height 80
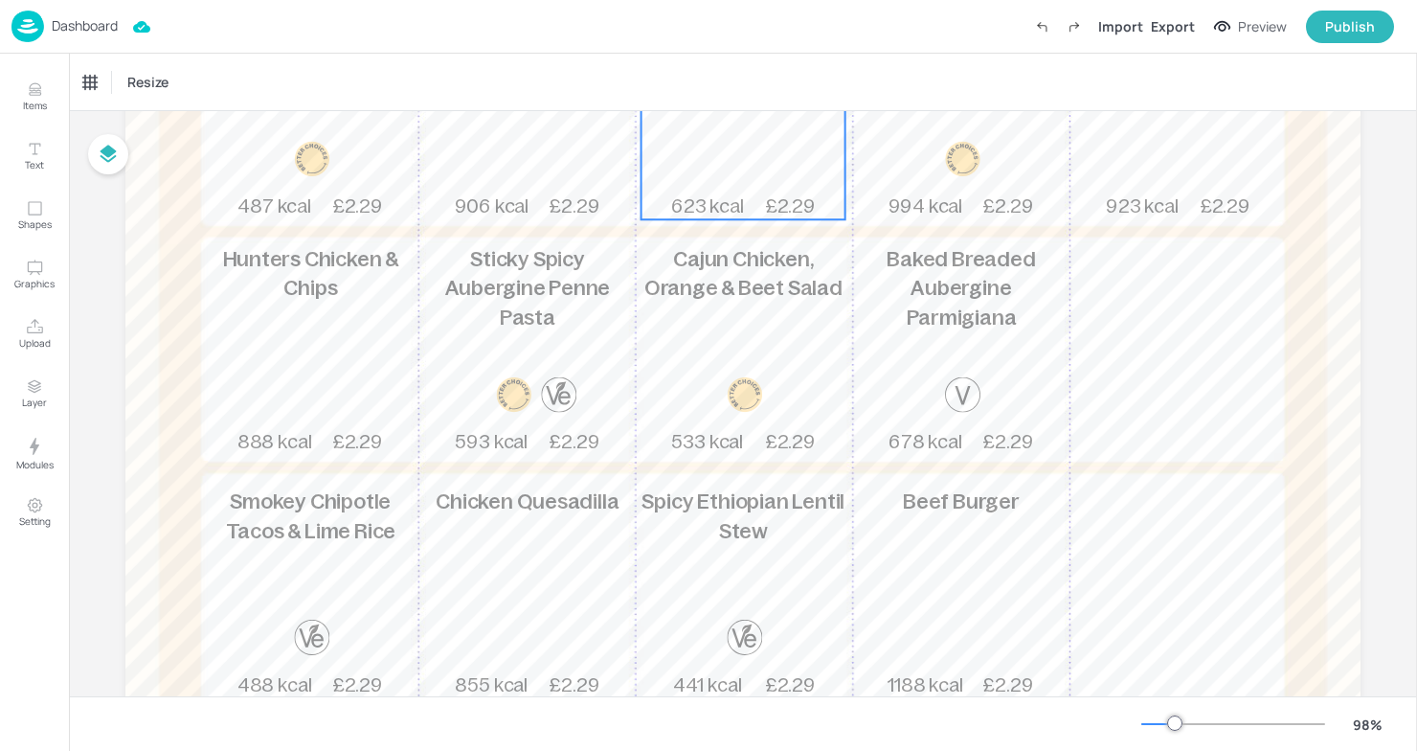
scroll to position [400, 0]
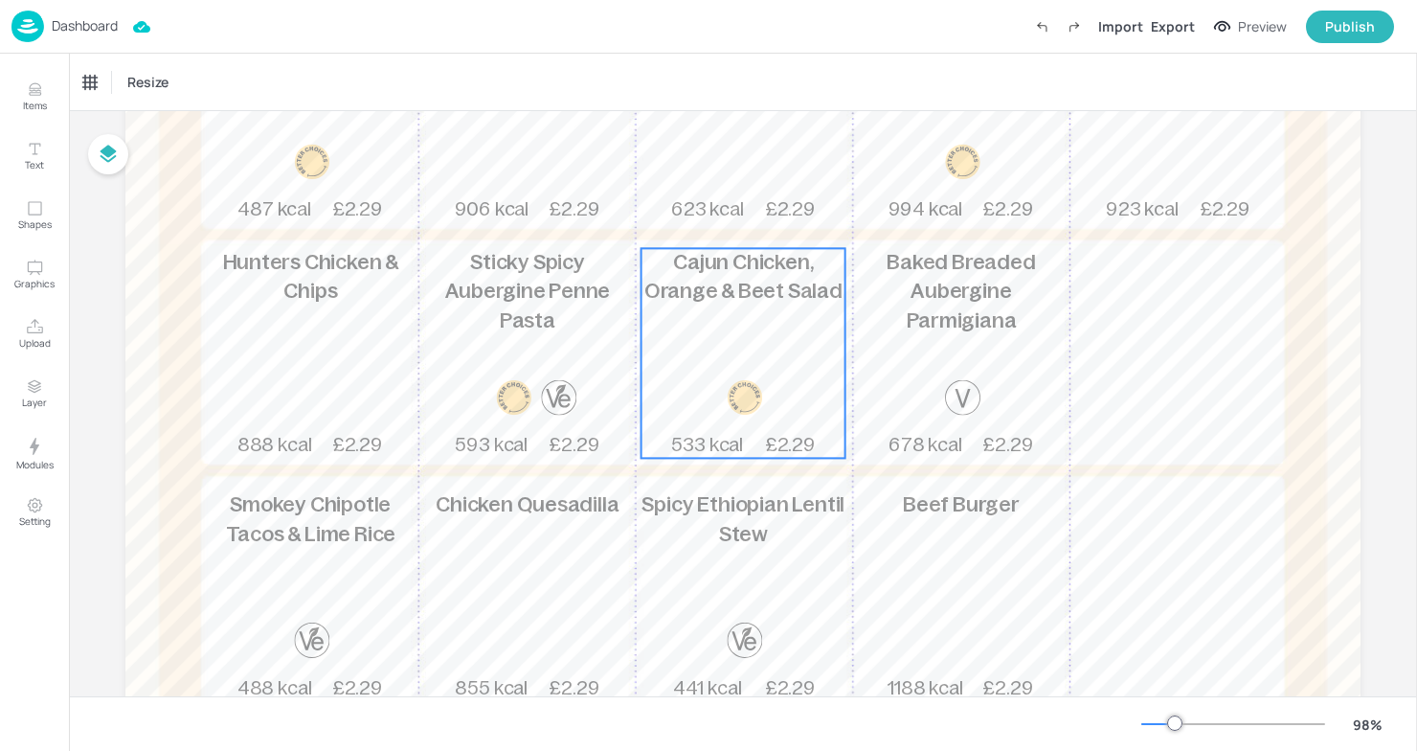
click at [750, 303] on p "Cajun Chicken, Orange & Beet Salad" at bounding box center [743, 276] width 204 height 57
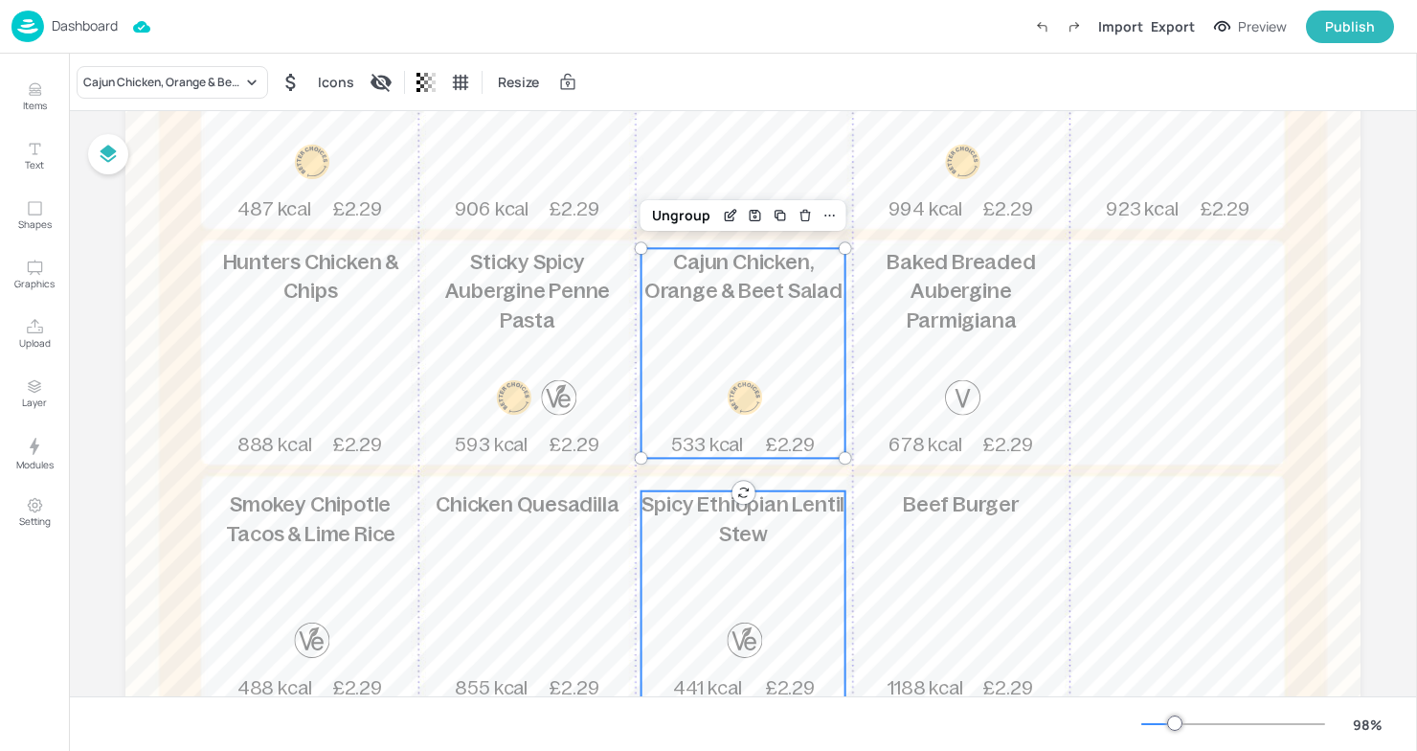
click at [692, 523] on p "Spicy Ethiopian Lentil Stew" at bounding box center [743, 519] width 204 height 57
click at [728, 367] on div "Cajun Chicken, Orange & Beet Salad 533 kcal £2.29" at bounding box center [743, 353] width 204 height 210
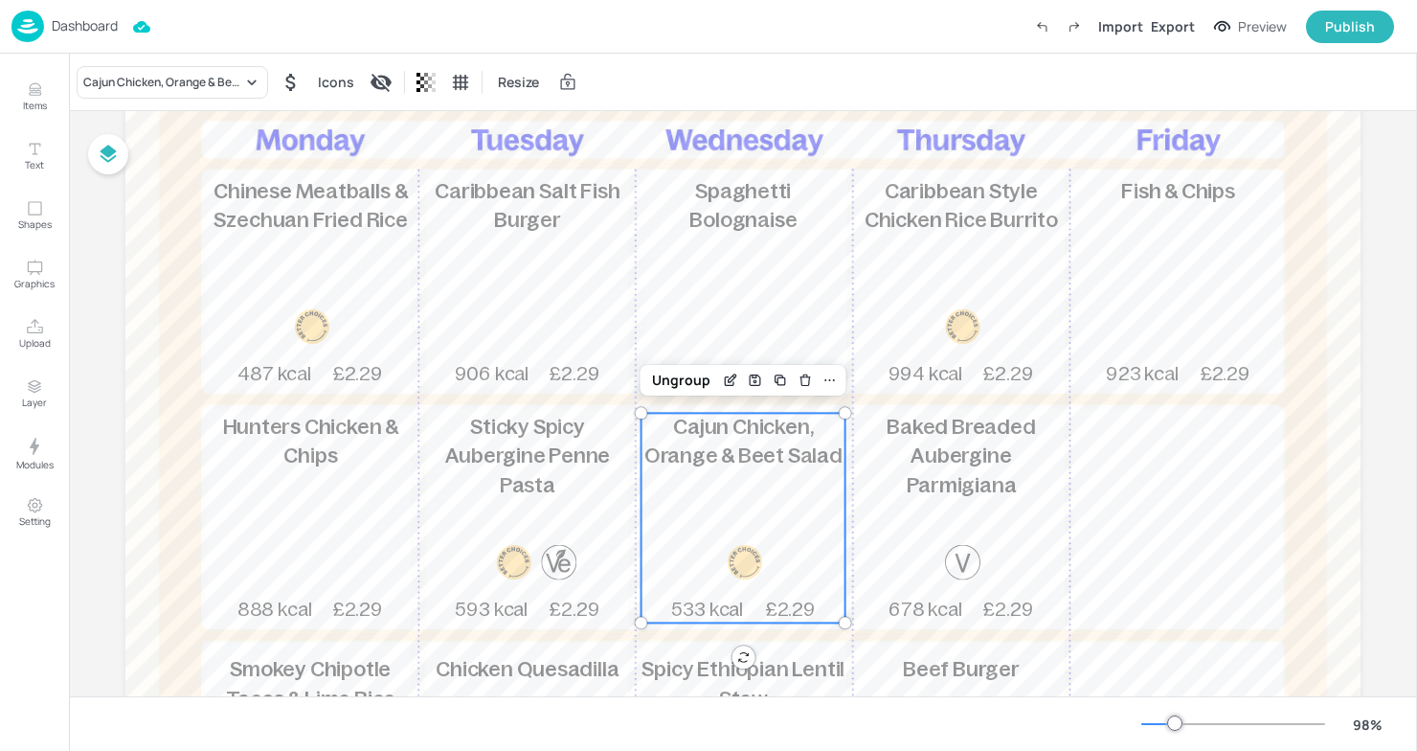
scroll to position [0, 0]
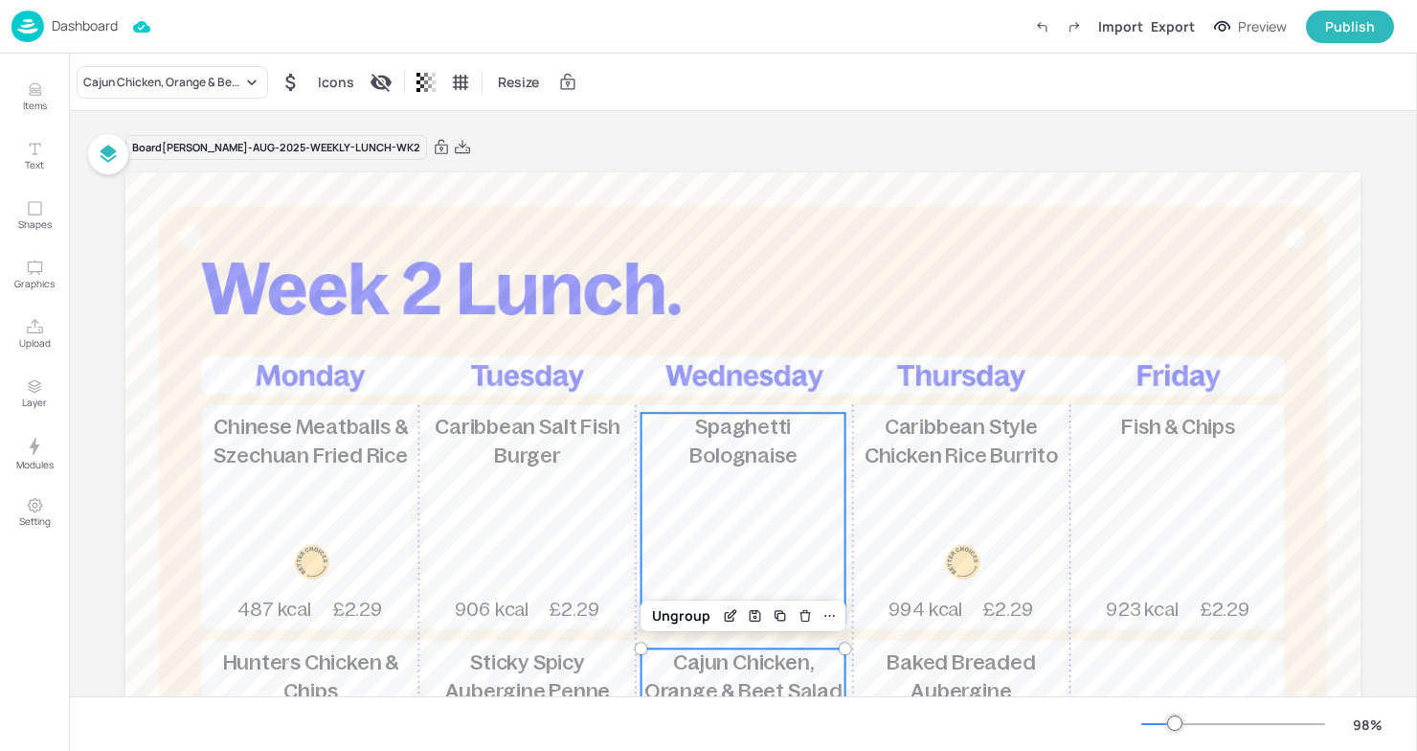
click at [707, 438] on span "Spaghetti Bolognaise" at bounding box center [742, 441] width 107 height 53
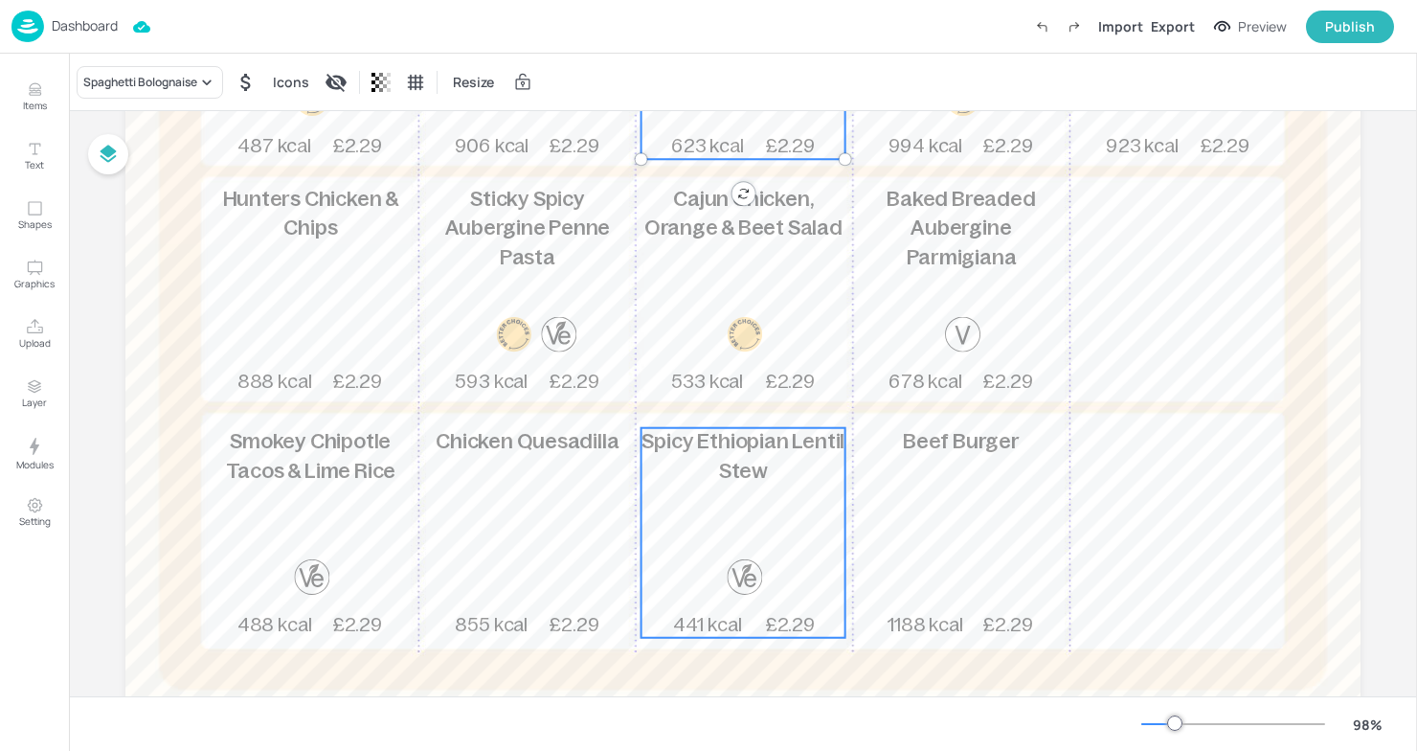
scroll to position [450, 0]
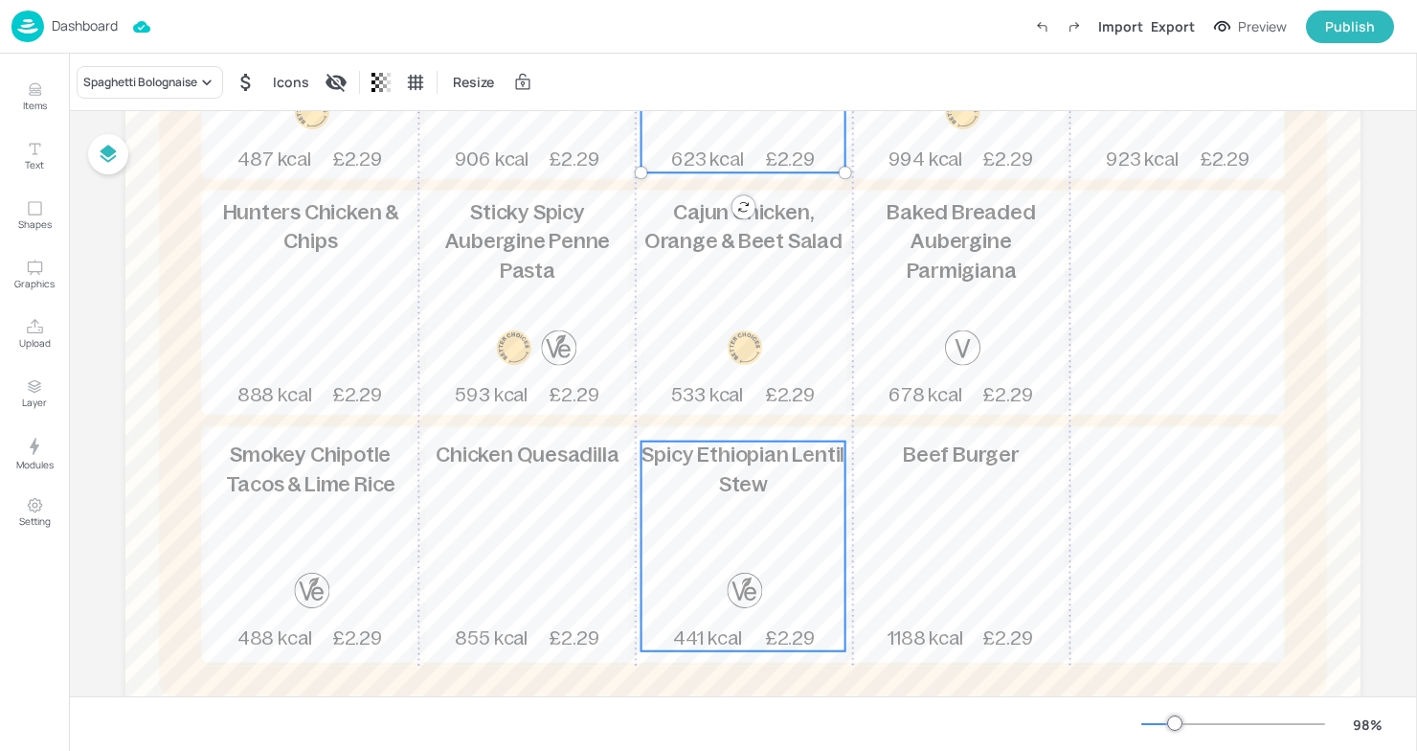
click at [693, 539] on div "Spicy Ethiopian Lentil Stew 441 kcal £2.29" at bounding box center [743, 546] width 204 height 210
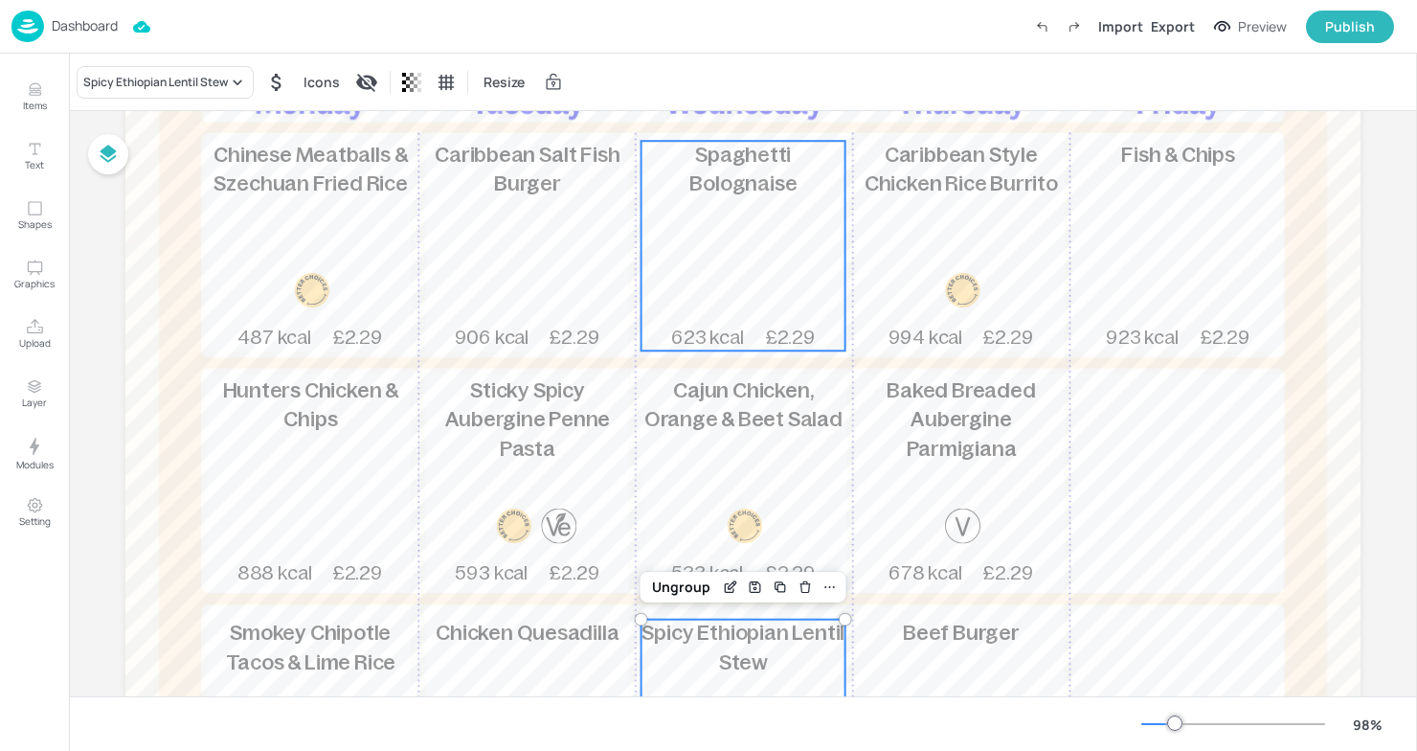
scroll to position [279, 0]
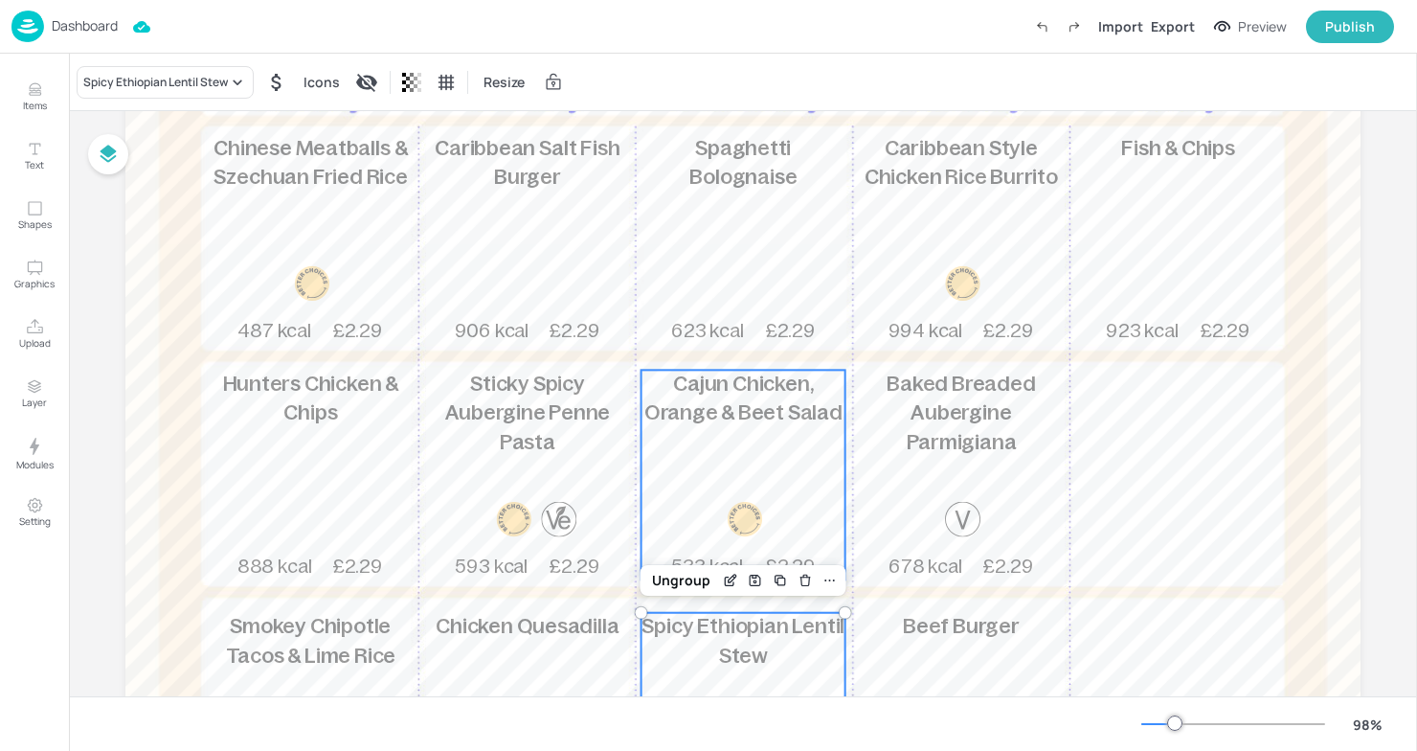
click at [704, 411] on span "Cajun Chicken, Orange & Beet Salad" at bounding box center [743, 397] width 198 height 53
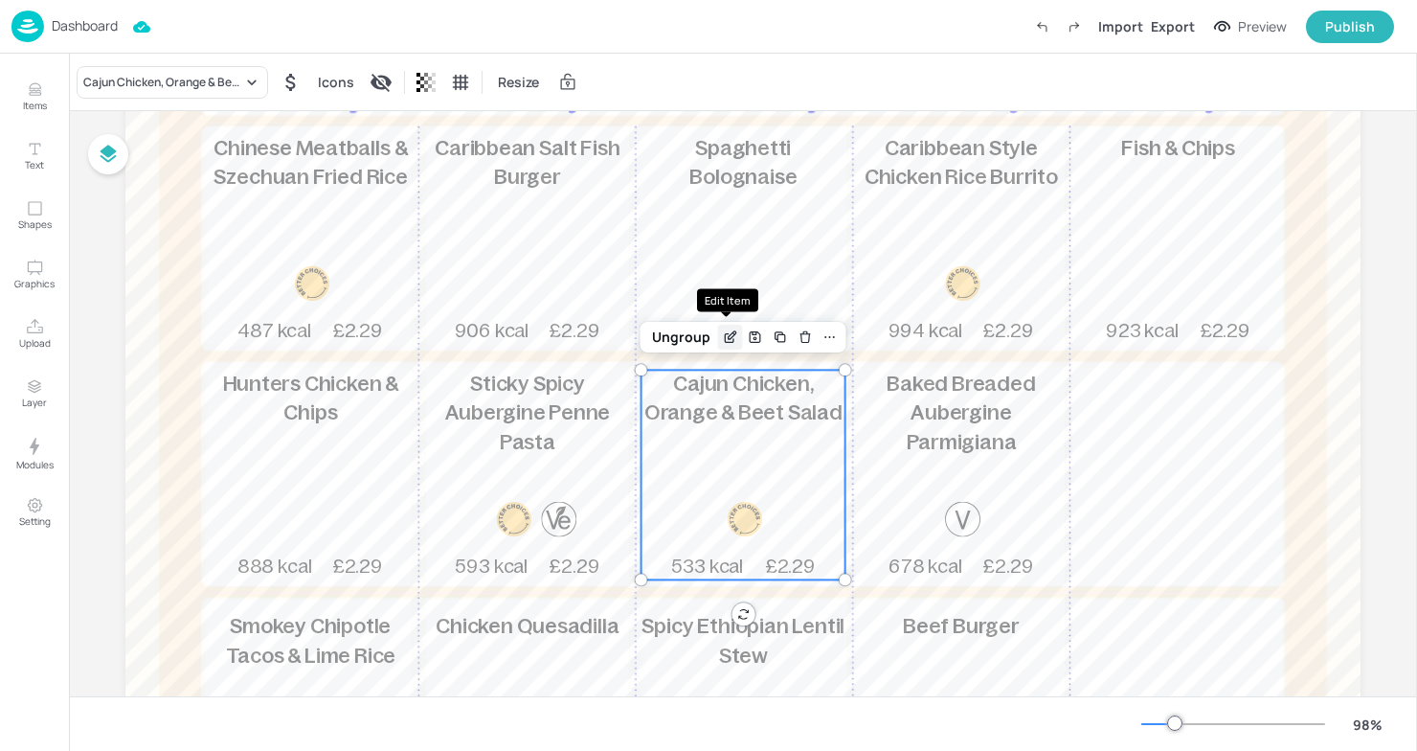
click at [723, 339] on icon "Edit Item" at bounding box center [730, 336] width 16 height 15
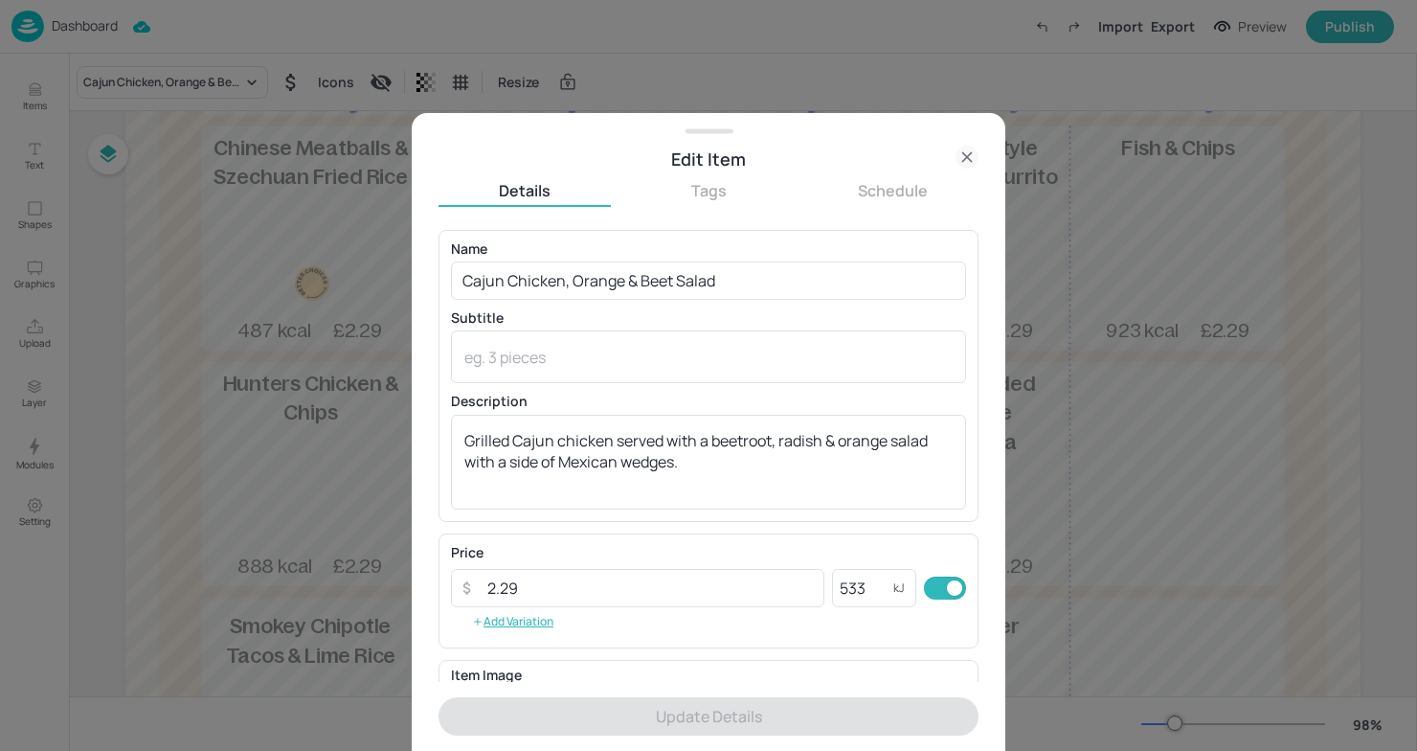
click at [388, 224] on div at bounding box center [708, 375] width 1417 height 751
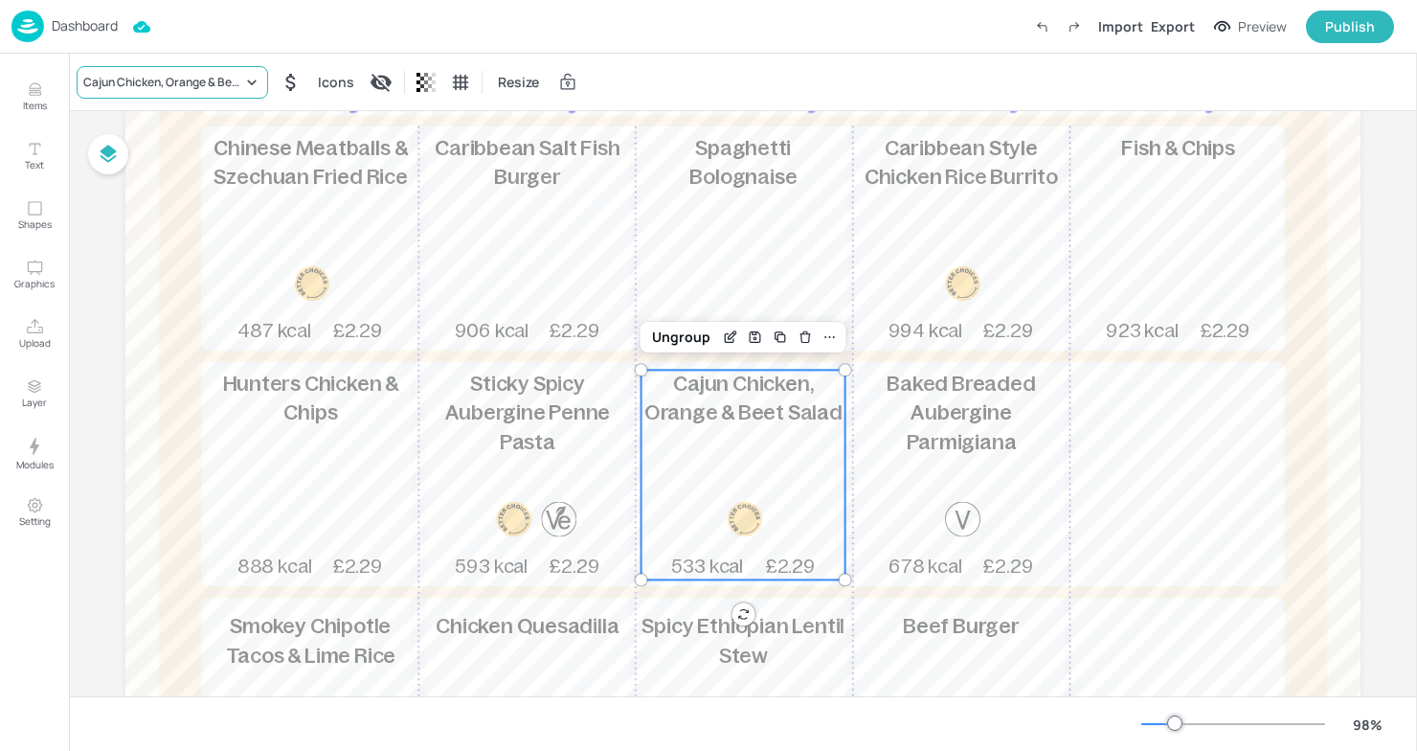
click at [236, 85] on div "Cajun Chicken, Orange & Beet Salad" at bounding box center [162, 82] width 159 height 17
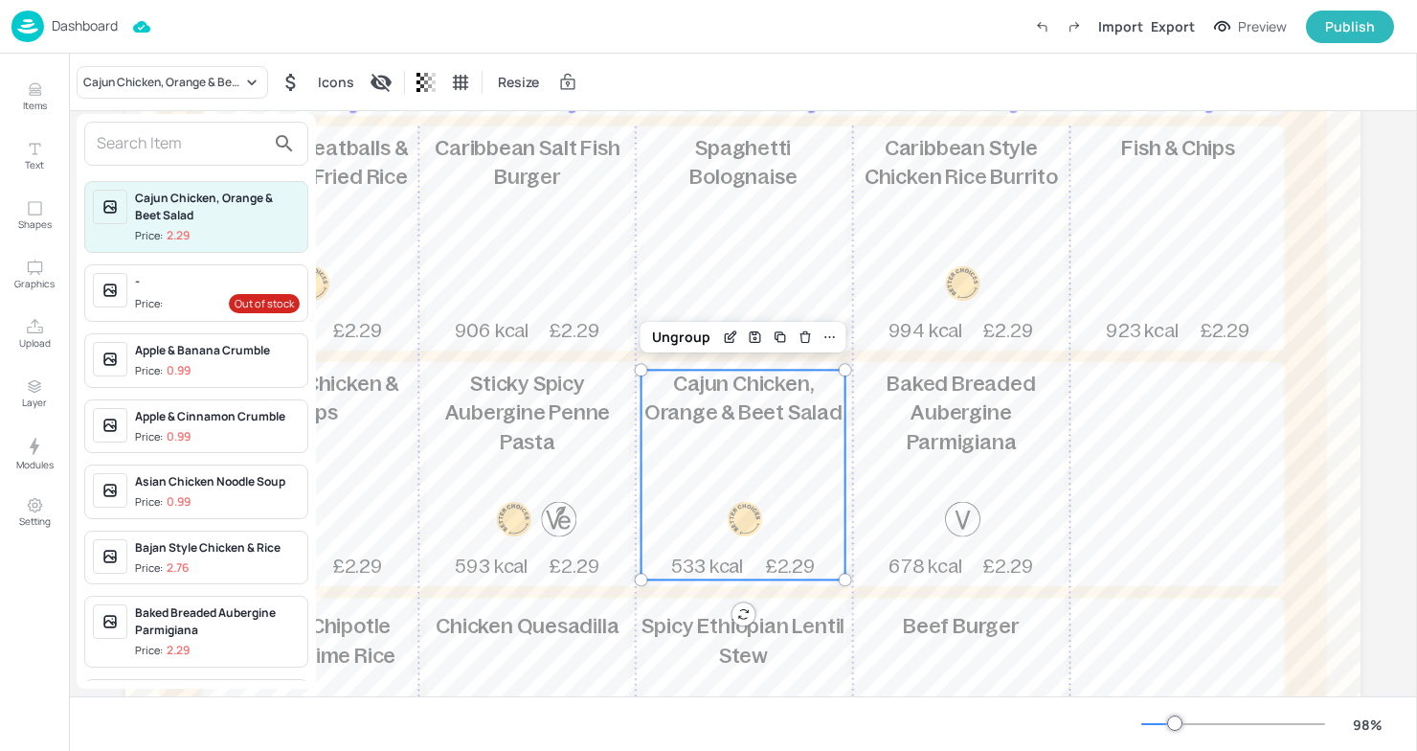
click at [231, 143] on input "text" at bounding box center [181, 143] width 168 height 31
type input "p"
type input "c"
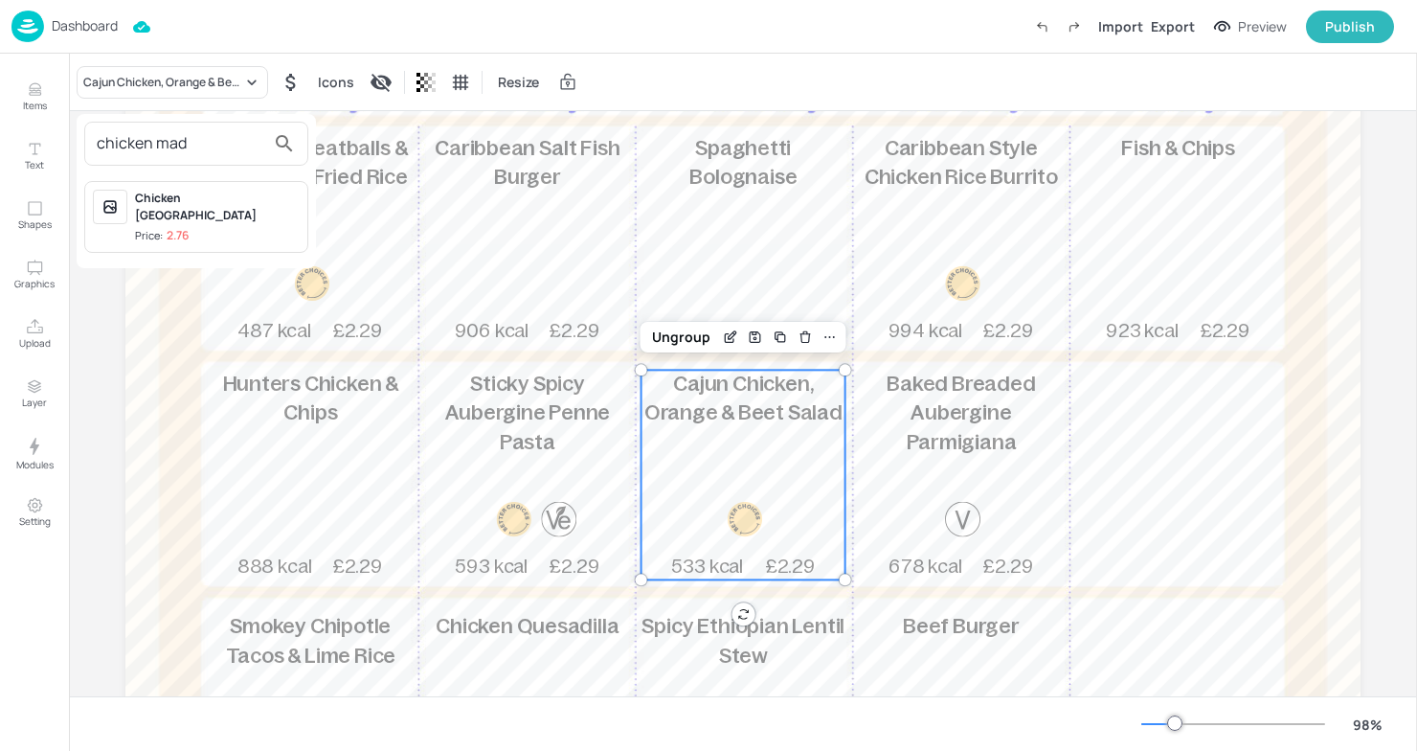
type input "chicken mad"
click at [197, 191] on div "Chicken [GEOGRAPHIC_DATA]" at bounding box center [217, 207] width 165 height 34
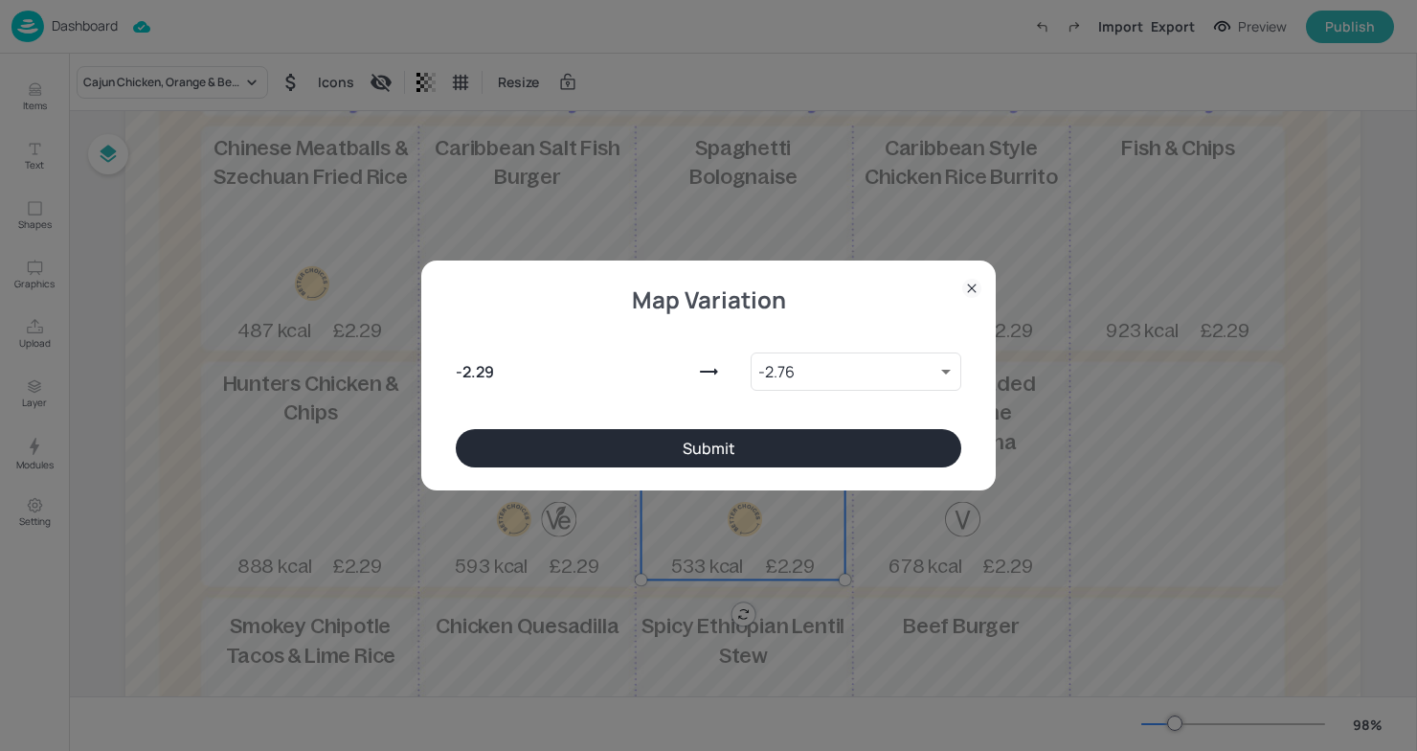
click at [634, 428] on div "- 2.29 - 2.76 9615598 ​" at bounding box center [708, 367] width 505 height 123
click at [634, 458] on button "Submit" at bounding box center [708, 448] width 505 height 38
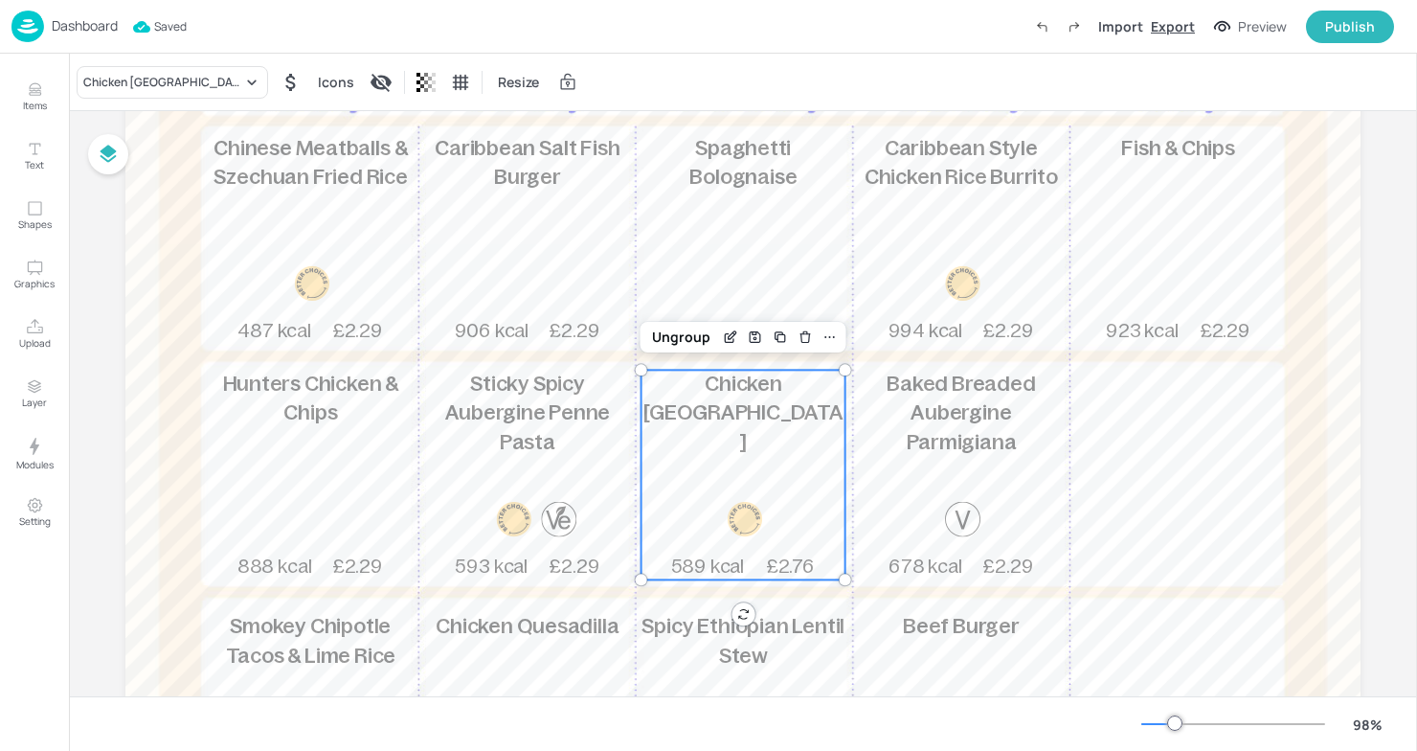
click at [1165, 34] on div "Export" at bounding box center [1173, 26] width 44 height 20
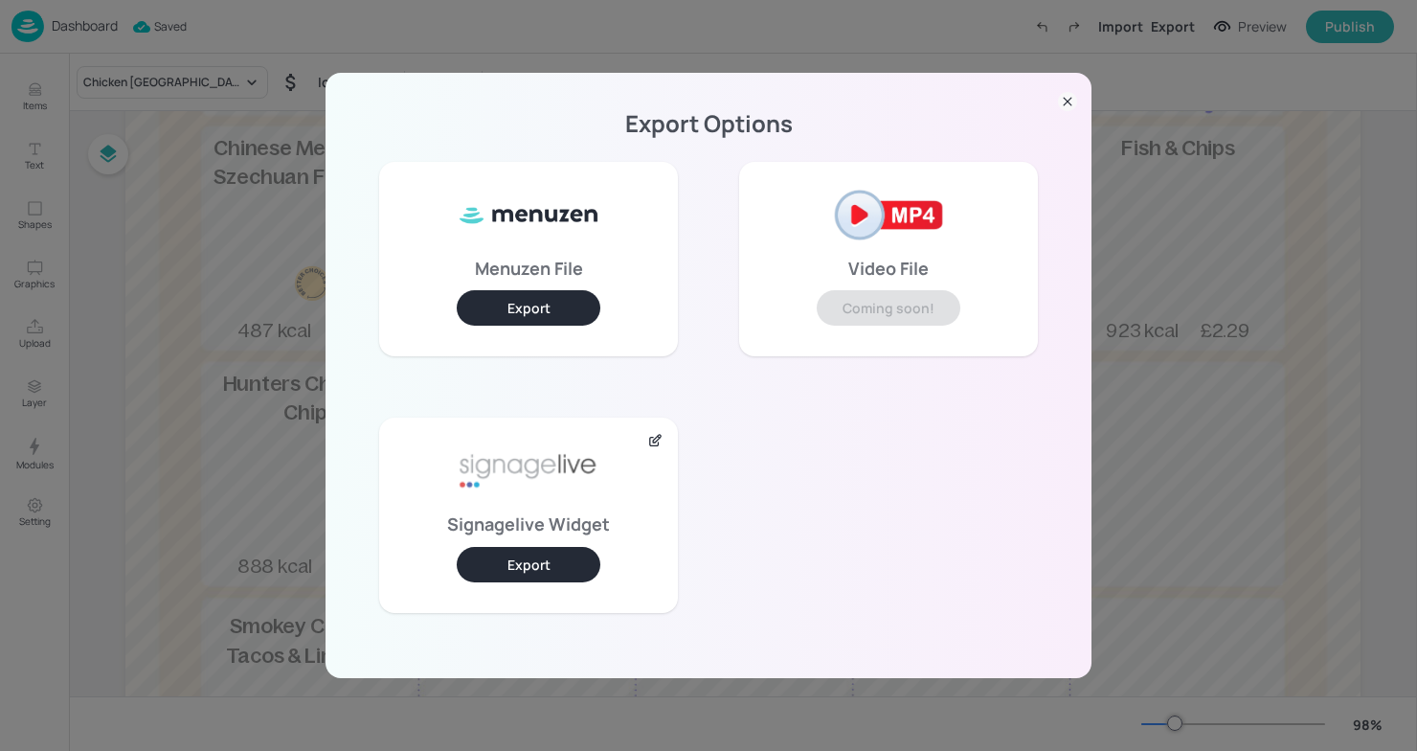
click at [536, 547] on button "Export" at bounding box center [529, 564] width 144 height 35
